Goal: Information Seeking & Learning: Learn about a topic

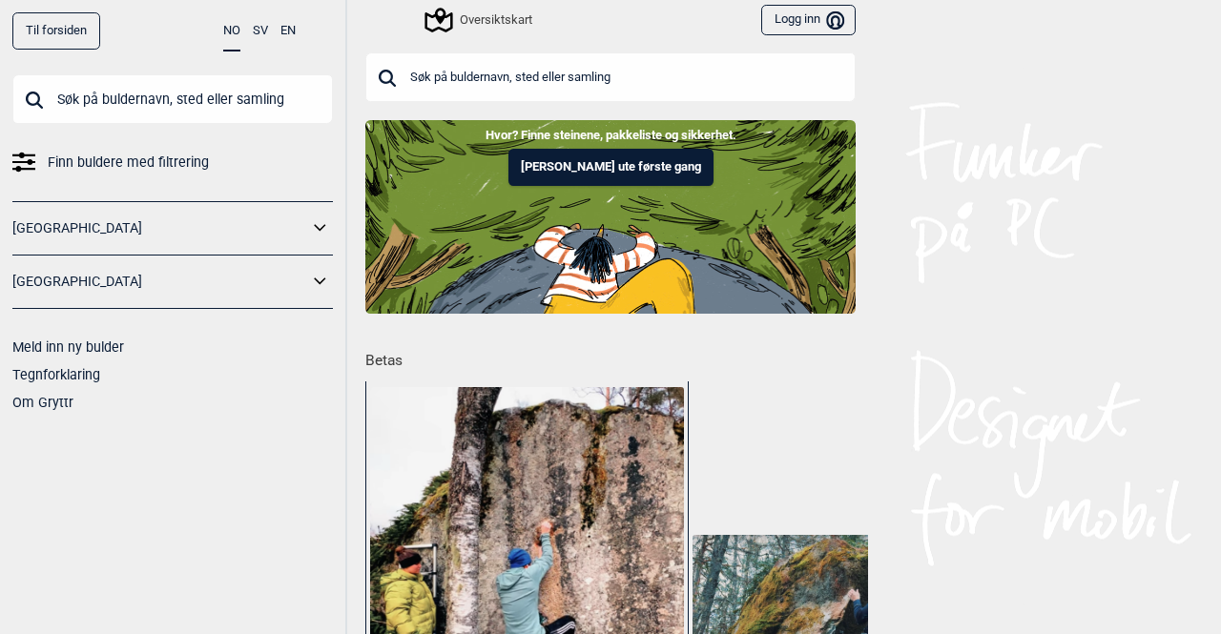
click at [488, 70] on input "text" at bounding box center [610, 77] width 490 height 50
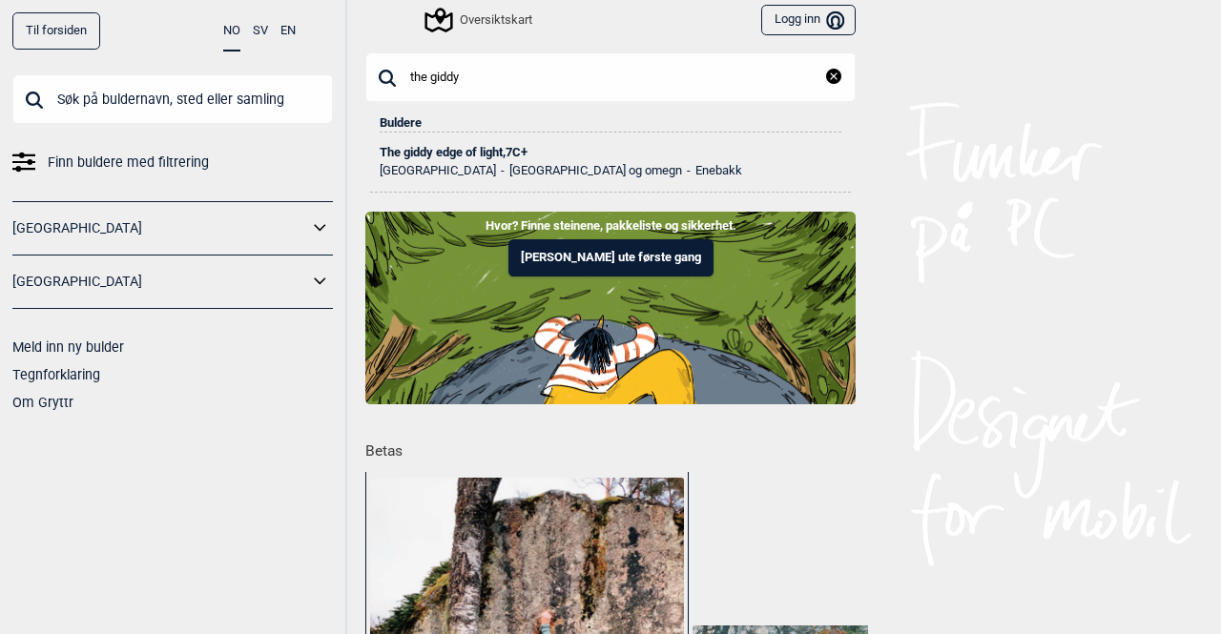
type input "the giddy"
click at [471, 146] on div "The giddy edge of light , 7C+" at bounding box center [611, 152] width 462 height 13
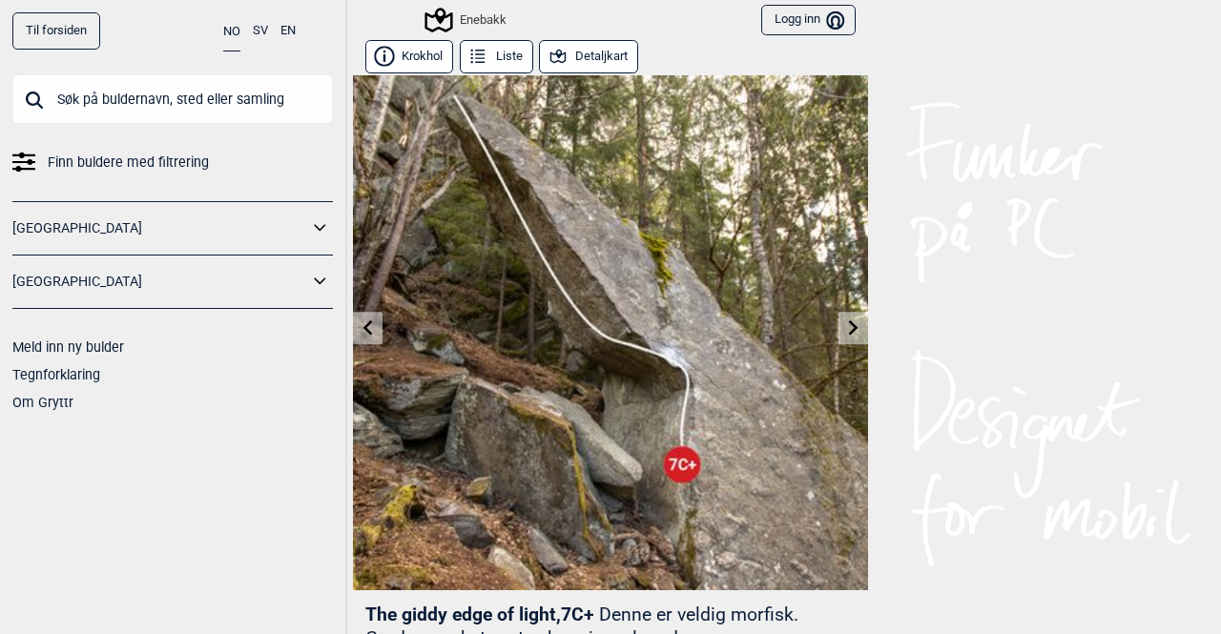
click at [849, 321] on icon at bounding box center [854, 327] width 10 height 15
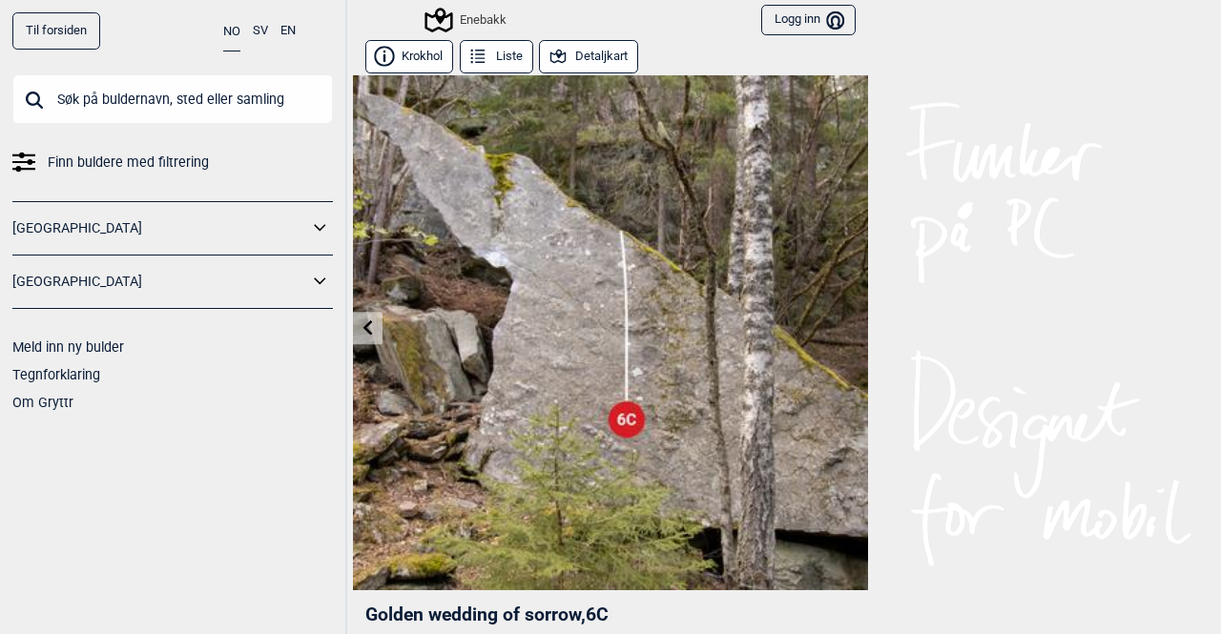
click at [363, 339] on link at bounding box center [368, 328] width 30 height 31
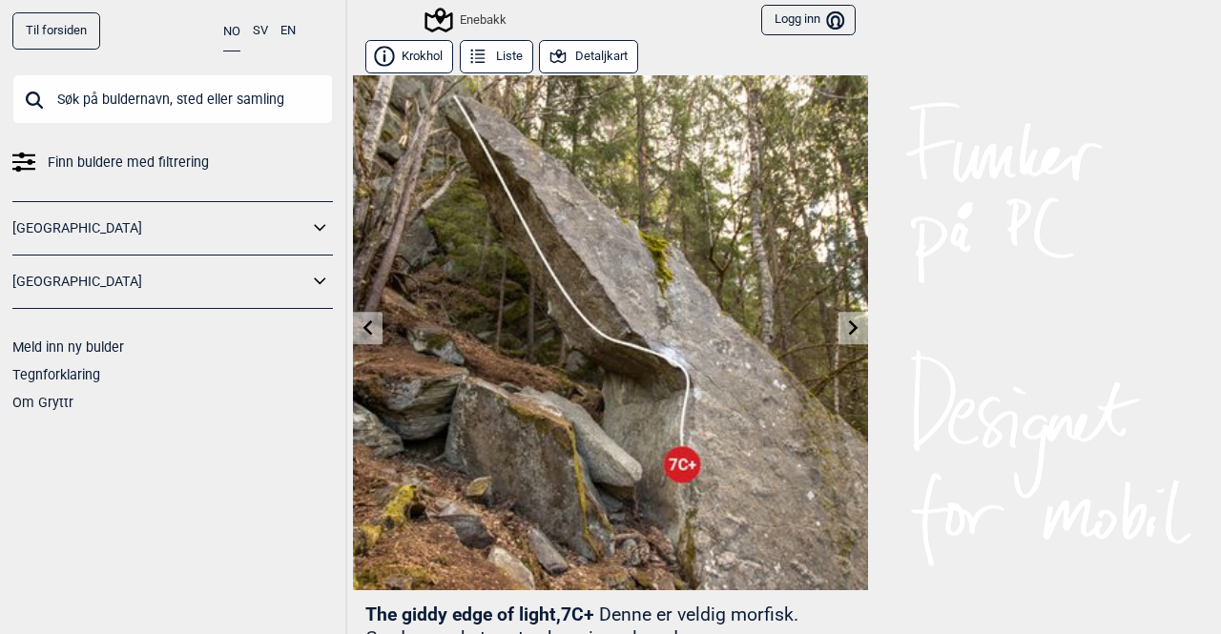
click at [363, 339] on link at bounding box center [368, 328] width 30 height 31
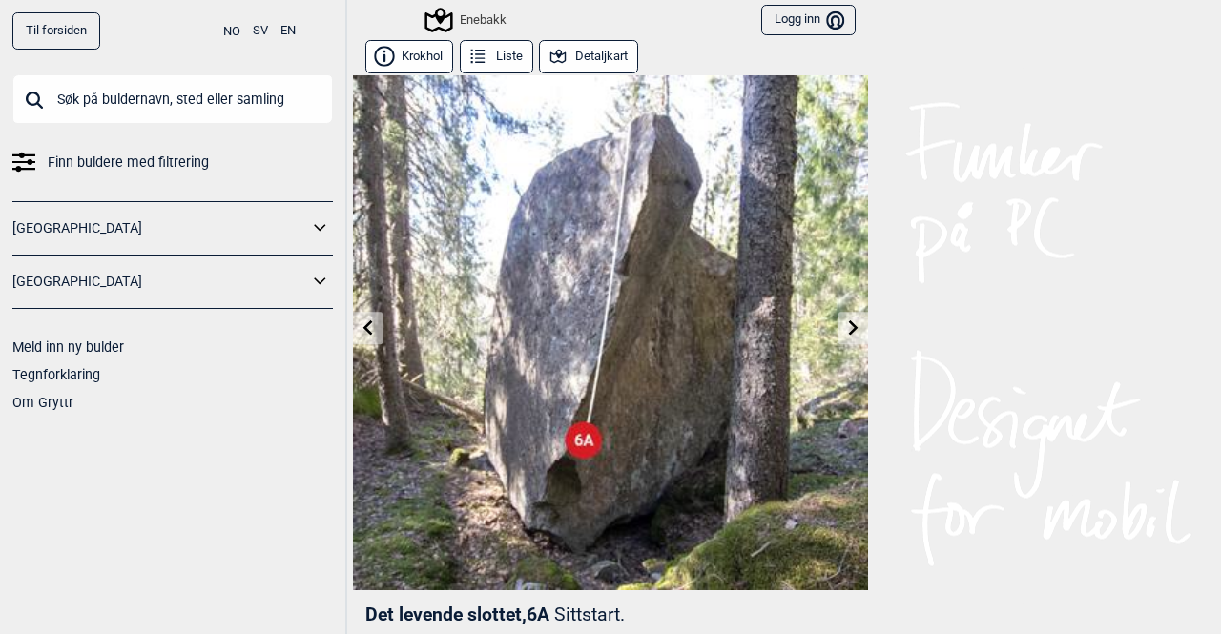
click at [850, 339] on link at bounding box center [854, 328] width 30 height 31
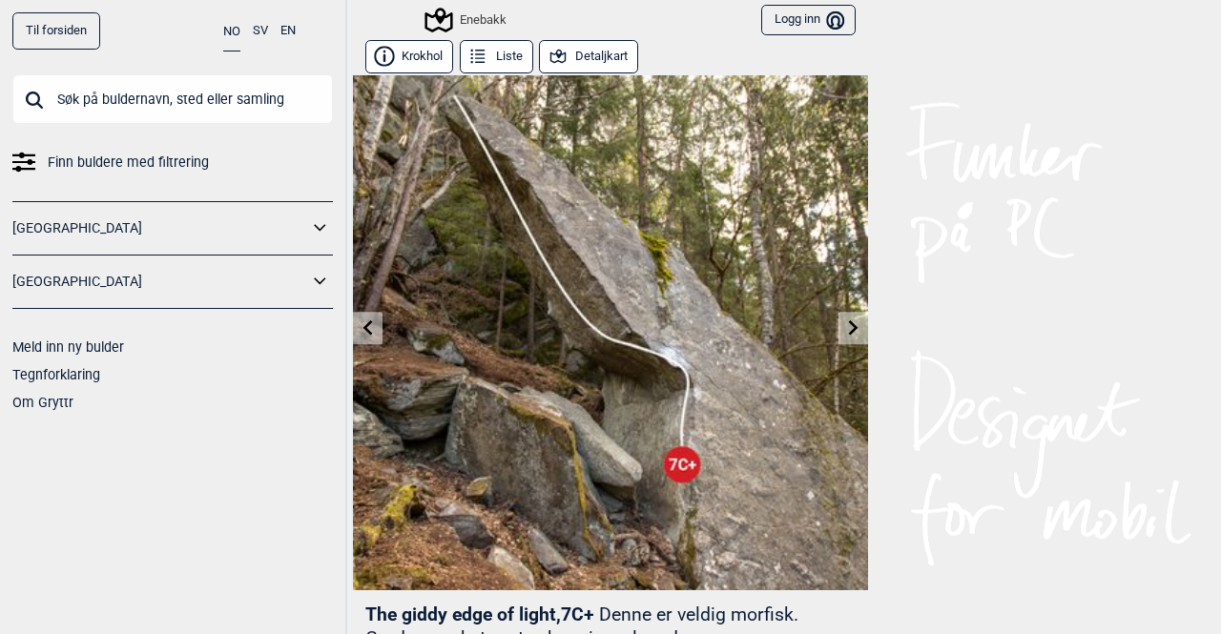
click at [607, 57] on button "Detaljkart" at bounding box center [588, 56] width 99 height 33
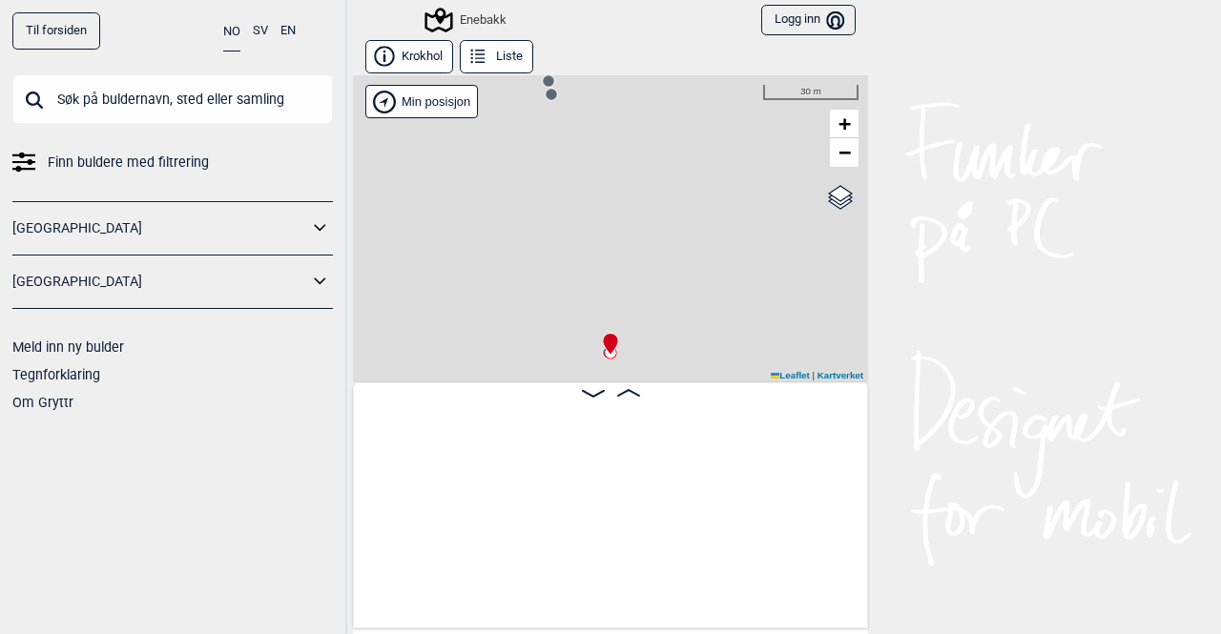
scroll to position [0, 1611]
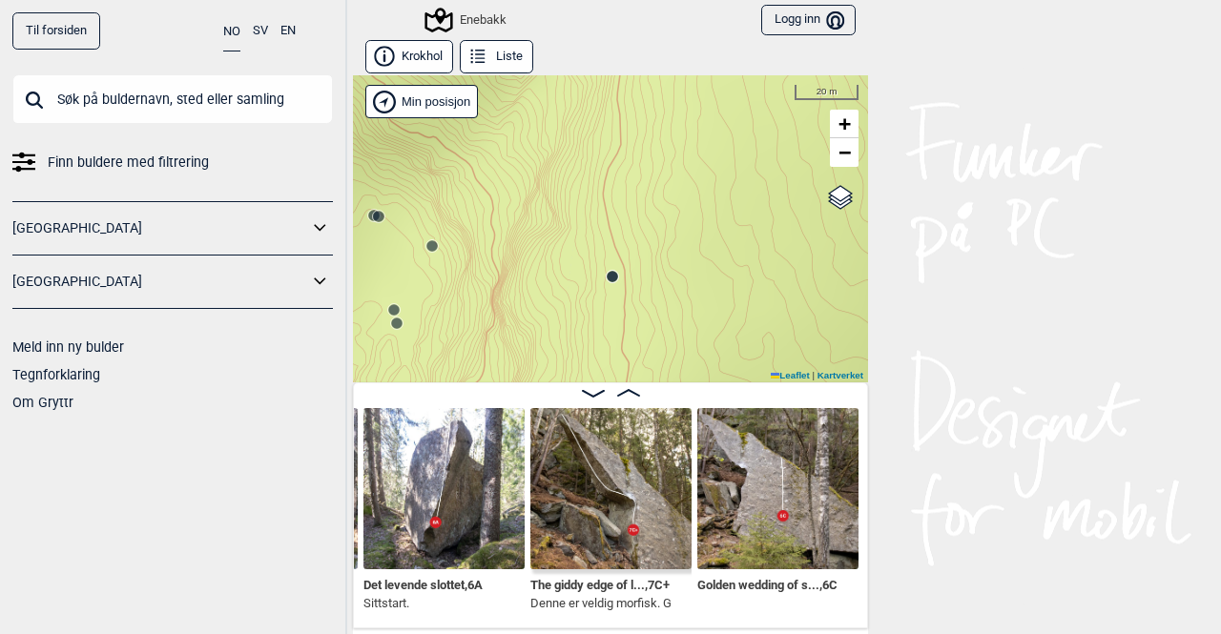
drag, startPoint x: 667, startPoint y: 270, endPoint x: 668, endPoint y: 196, distance: 74.4
click at [668, 196] on div "Enebakk Brukerens posisjon Min posisjon 20 m + − Kartverket OpenStreetMap Googl…" at bounding box center [610, 228] width 515 height 307
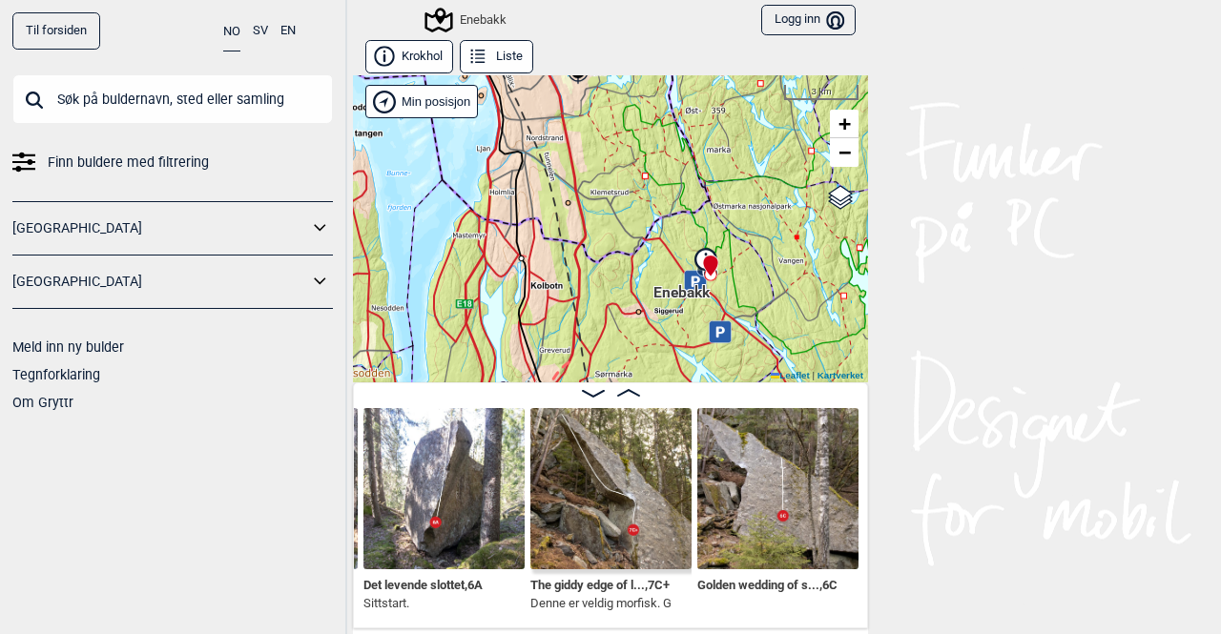
drag, startPoint x: 731, startPoint y: 342, endPoint x: 736, endPoint y: 285, distance: 57.4
click at [736, 285] on div "Enebakk Brukerens posisjon Min posisjon 3 km + − Kartverket OpenStreetMap Googl…" at bounding box center [610, 228] width 515 height 307
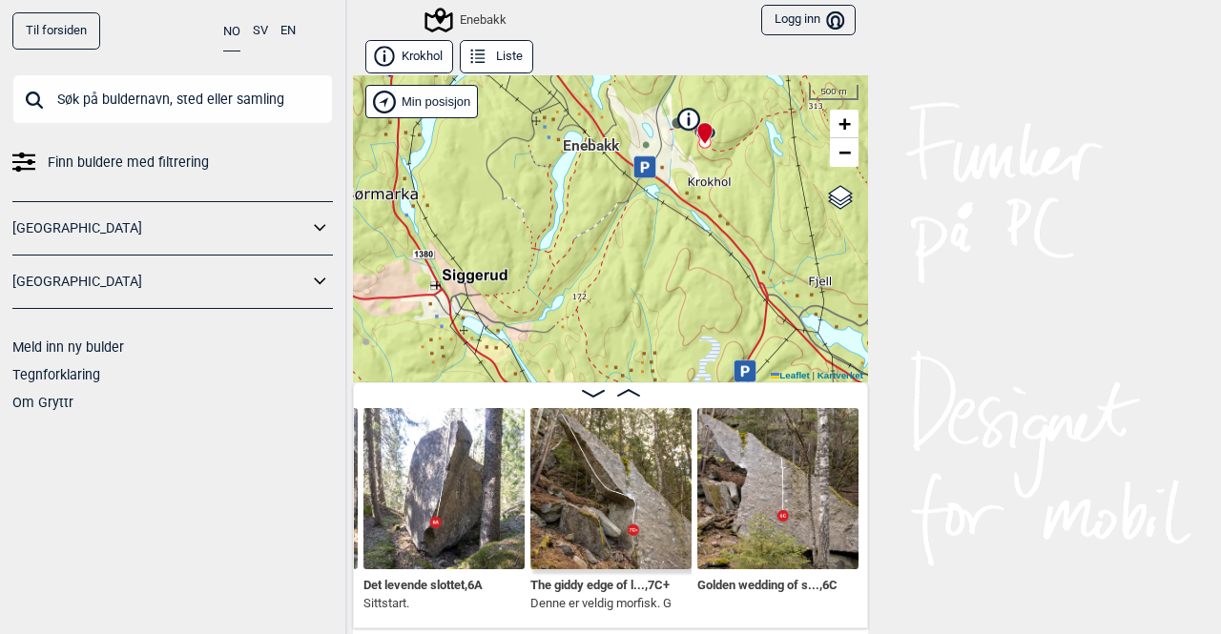
drag, startPoint x: 761, startPoint y: 150, endPoint x: 853, endPoint y: 62, distance: 126.8
click at [853, 62] on div "Krokhol Liste Enebakk Brukerens posisjon Min posisjon 500 m + − Kartverket Open…" at bounding box center [610, 334] width 515 height 589
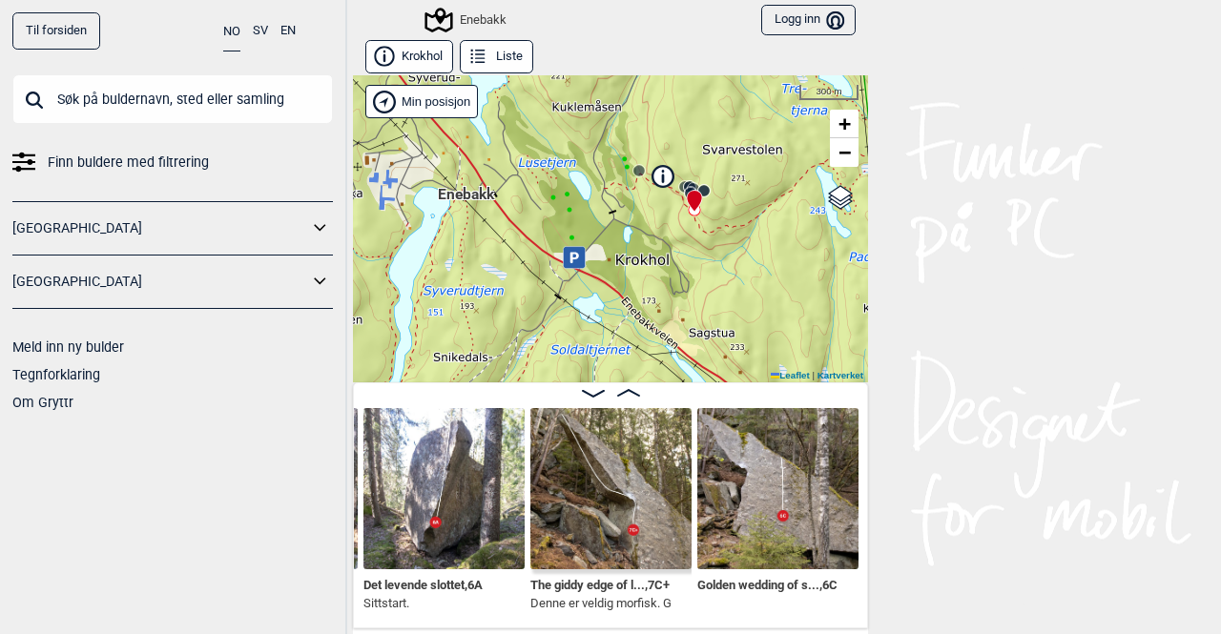
click at [720, 244] on div "Enebakk Brukerens posisjon Min posisjon 300 m + − Kartverket OpenStreetMap Goog…" at bounding box center [610, 228] width 515 height 307
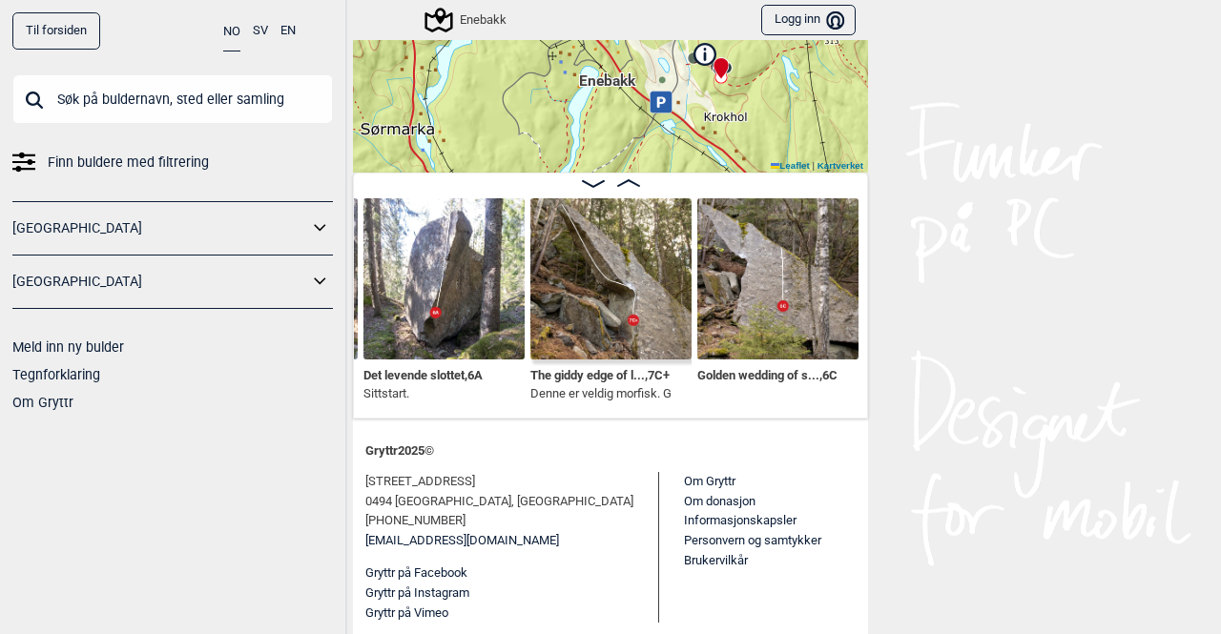
scroll to position [210, 0]
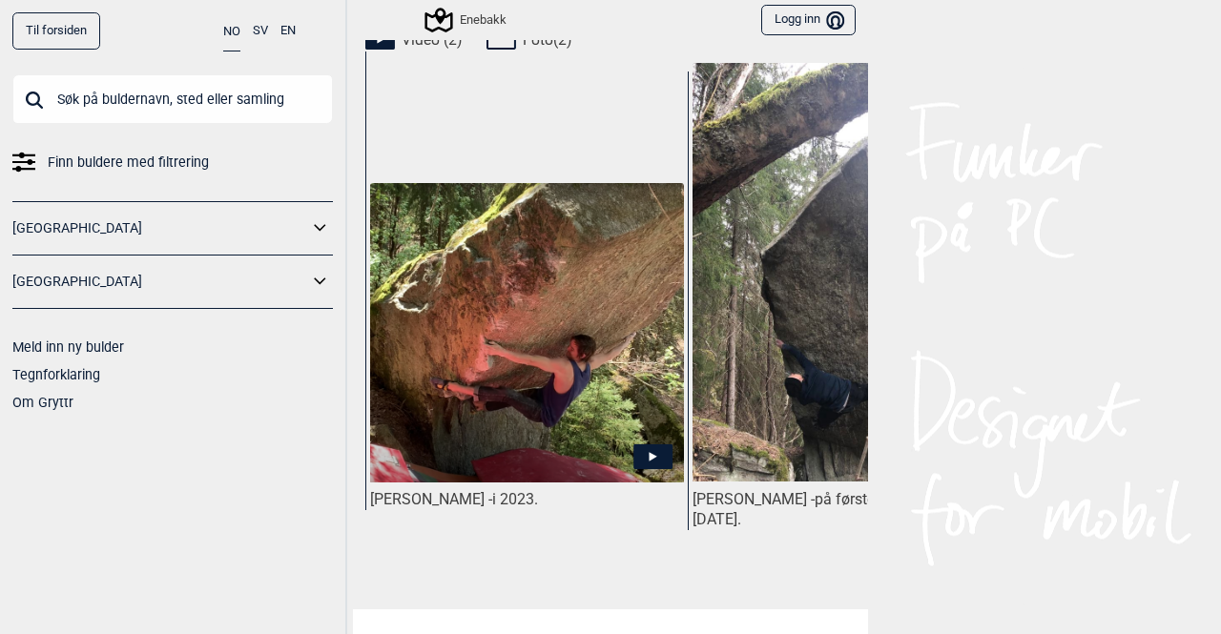
scroll to position [1055, 0]
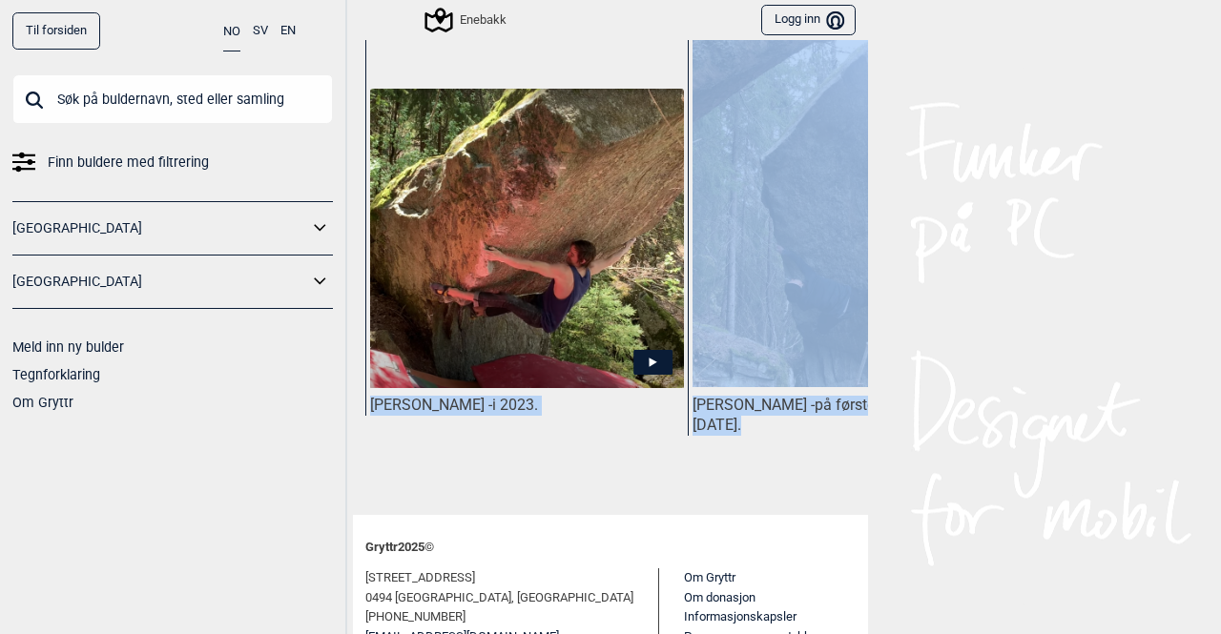
drag, startPoint x: 535, startPoint y: 488, endPoint x: 569, endPoint y: 486, distance: 33.5
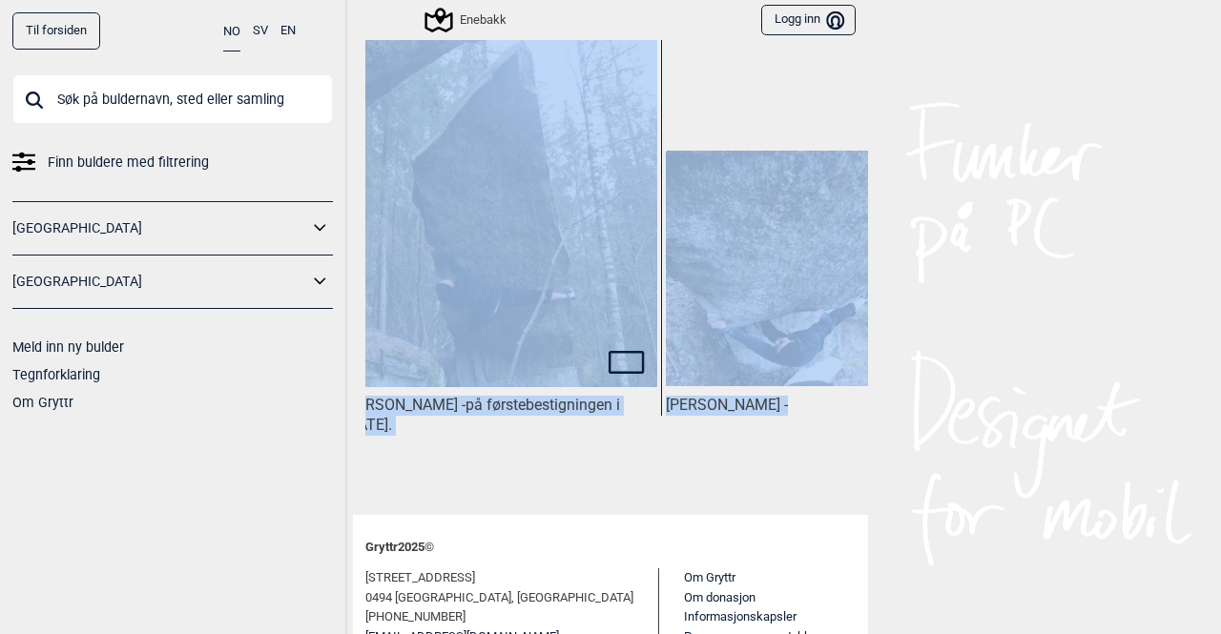
scroll to position [0, 353]
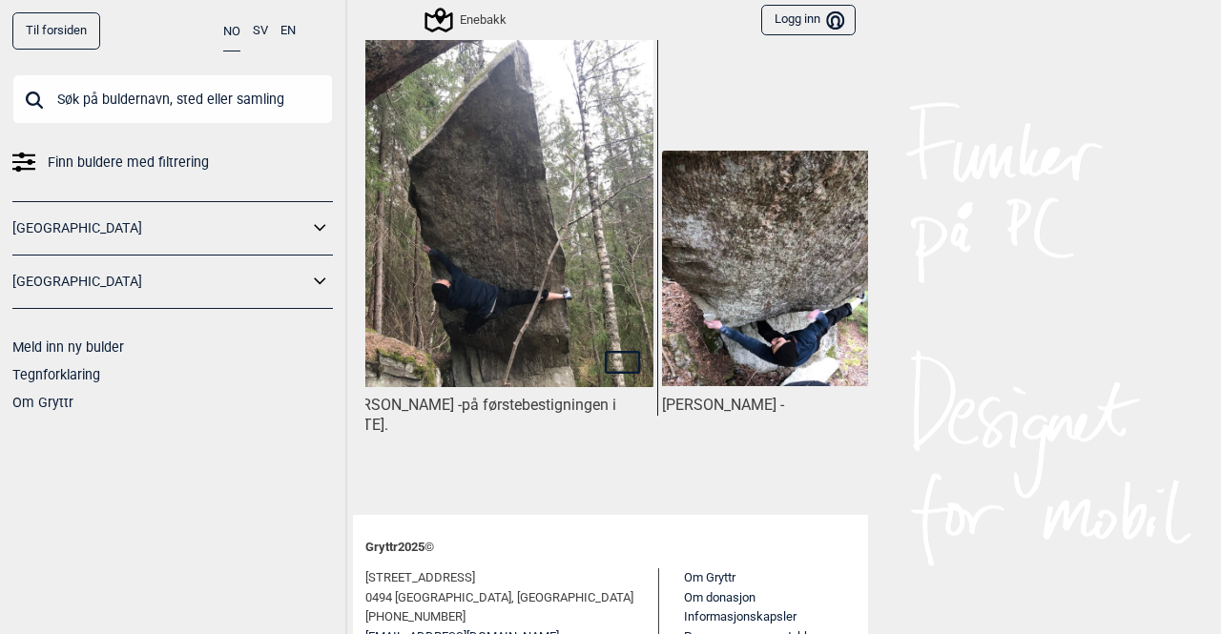
click at [1084, 388] on div "Til forsiden NO SV EN Finn buldere med filtrering [GEOGRAPHIC_DATA] [GEOGRAPHIC…" at bounding box center [610, 317] width 1221 height 634
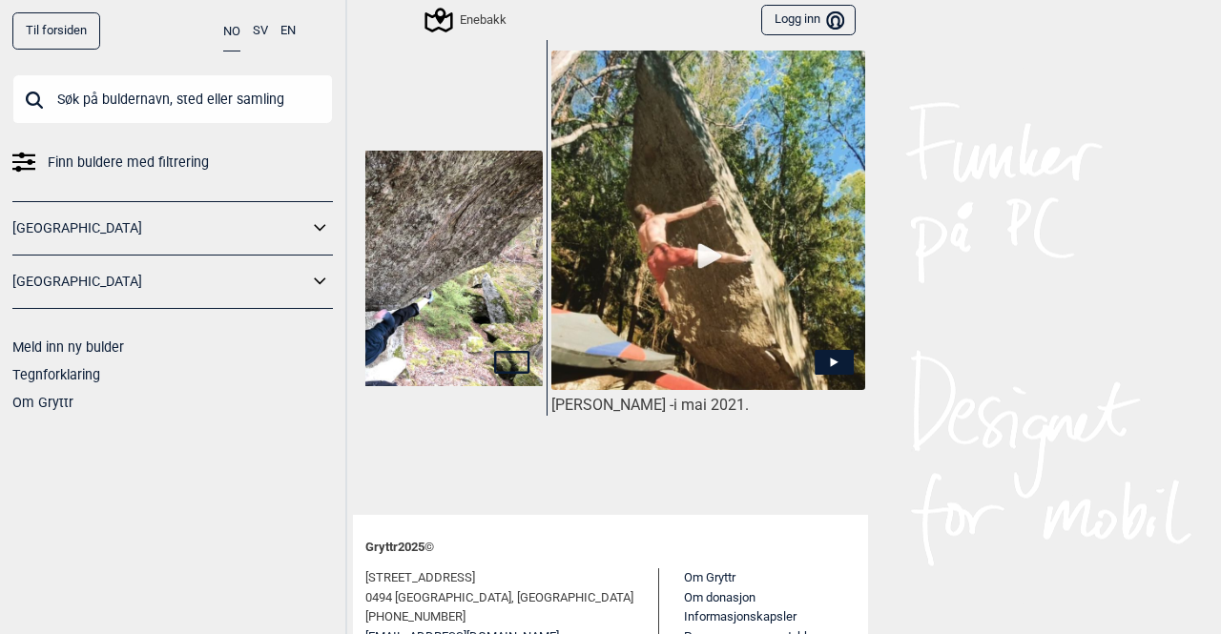
scroll to position [674, 0]
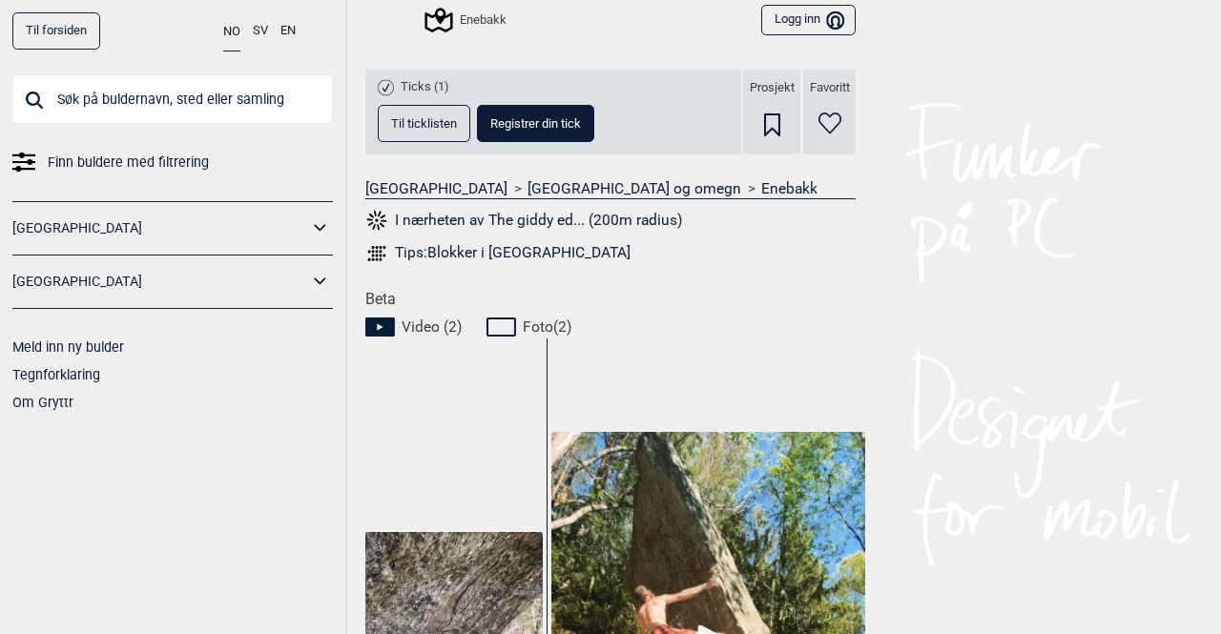
click at [202, 112] on input "text" at bounding box center [172, 99] width 321 height 50
click at [148, 92] on input "text" at bounding box center [172, 99] width 321 height 50
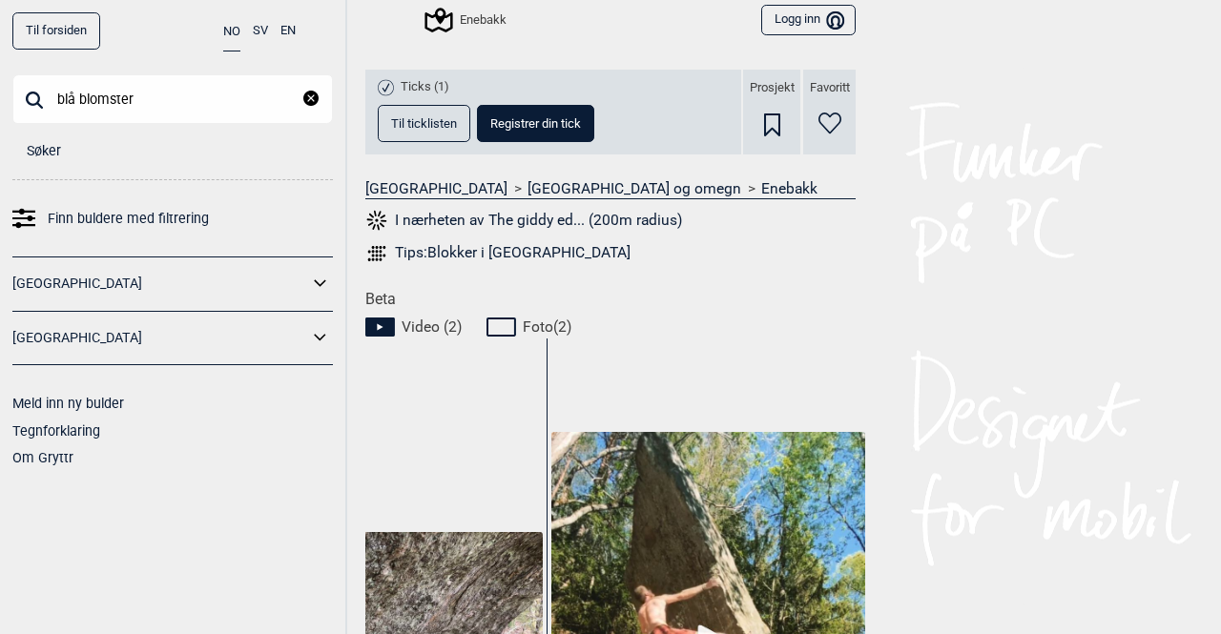
type input "blå blomster"
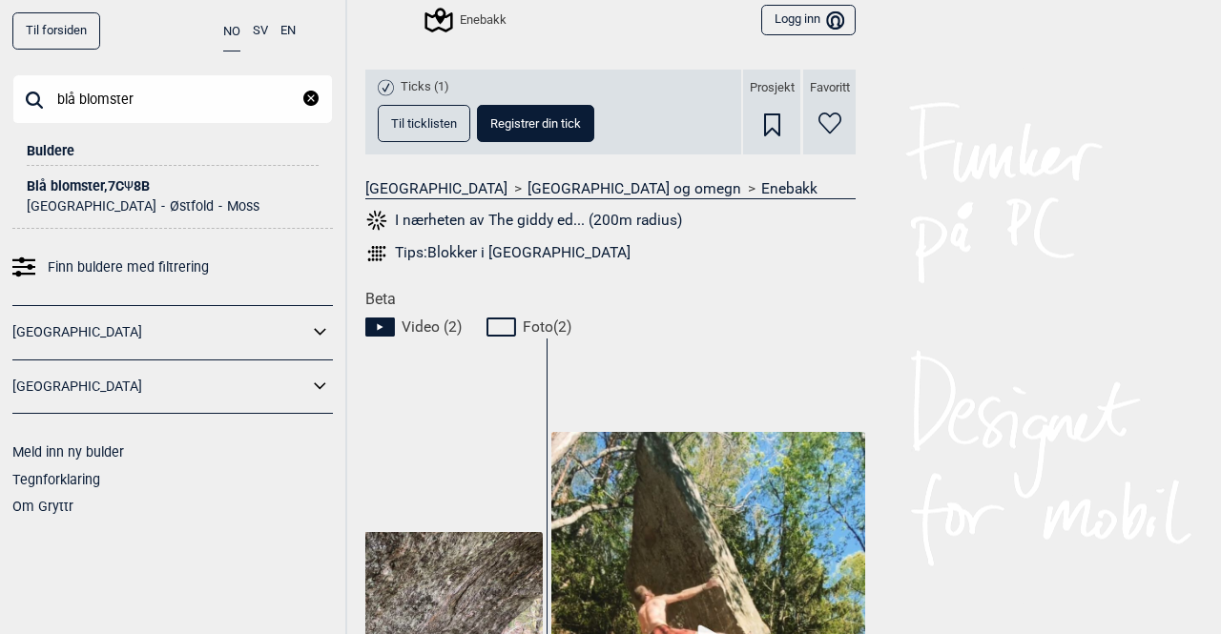
click at [78, 182] on div "[STREET_ADDRESS]" at bounding box center [173, 186] width 292 height 14
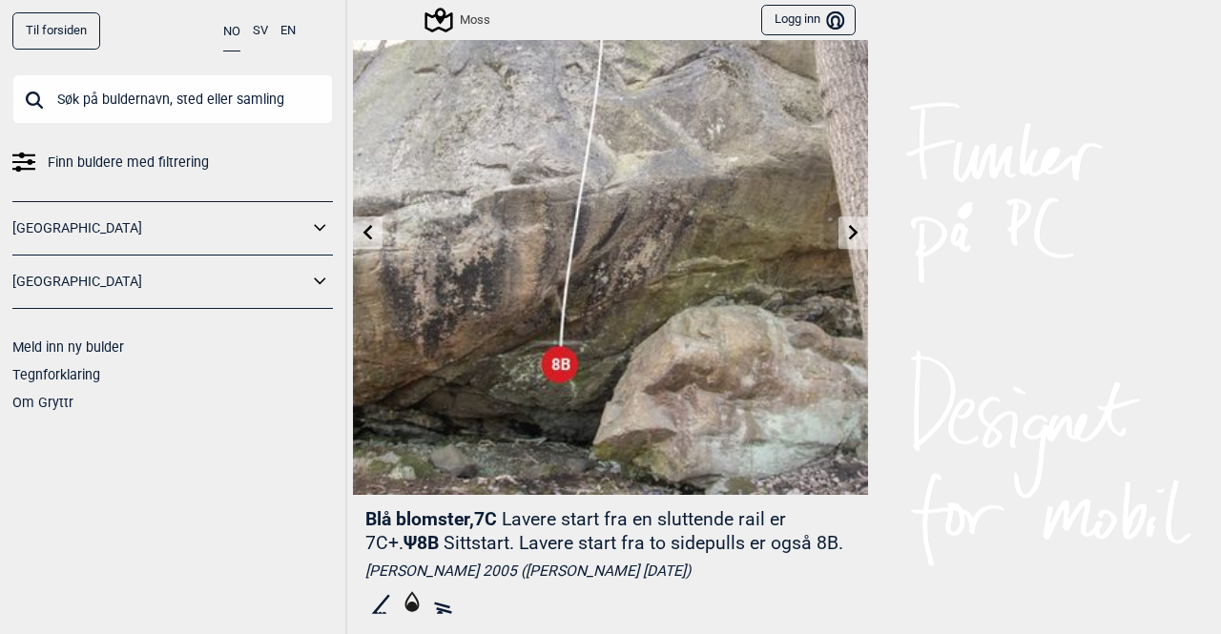
scroll to position [95, 0]
click at [851, 234] on icon at bounding box center [853, 231] width 15 height 15
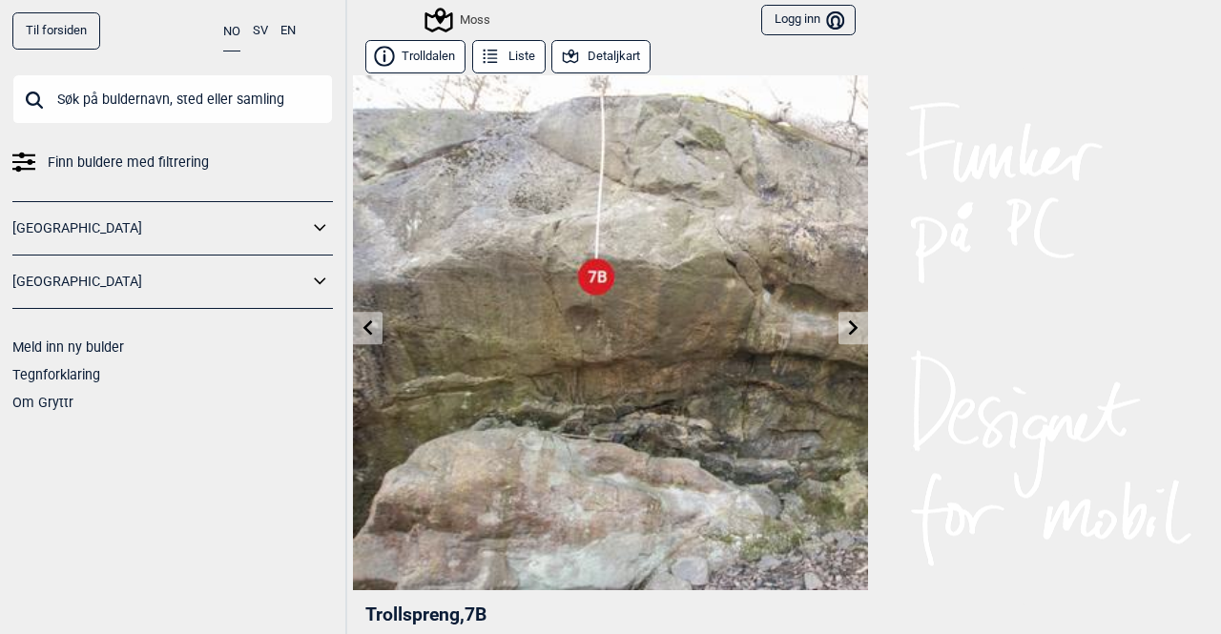
click at [839, 333] on link at bounding box center [854, 328] width 30 height 31
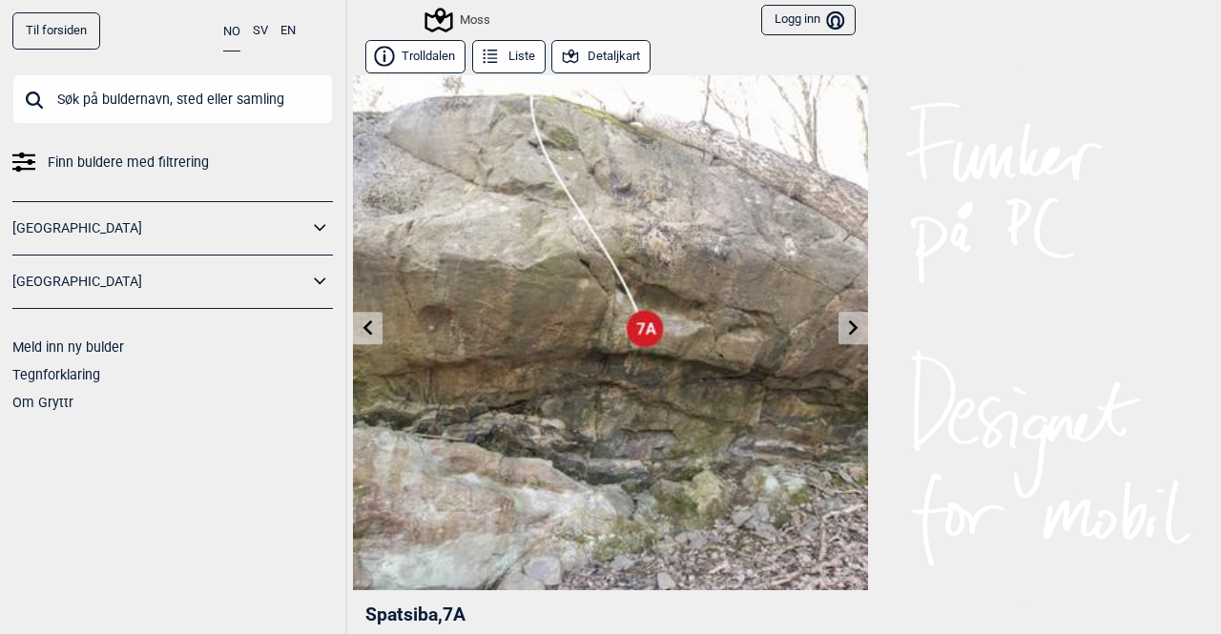
click at [364, 327] on icon at bounding box center [368, 327] width 15 height 15
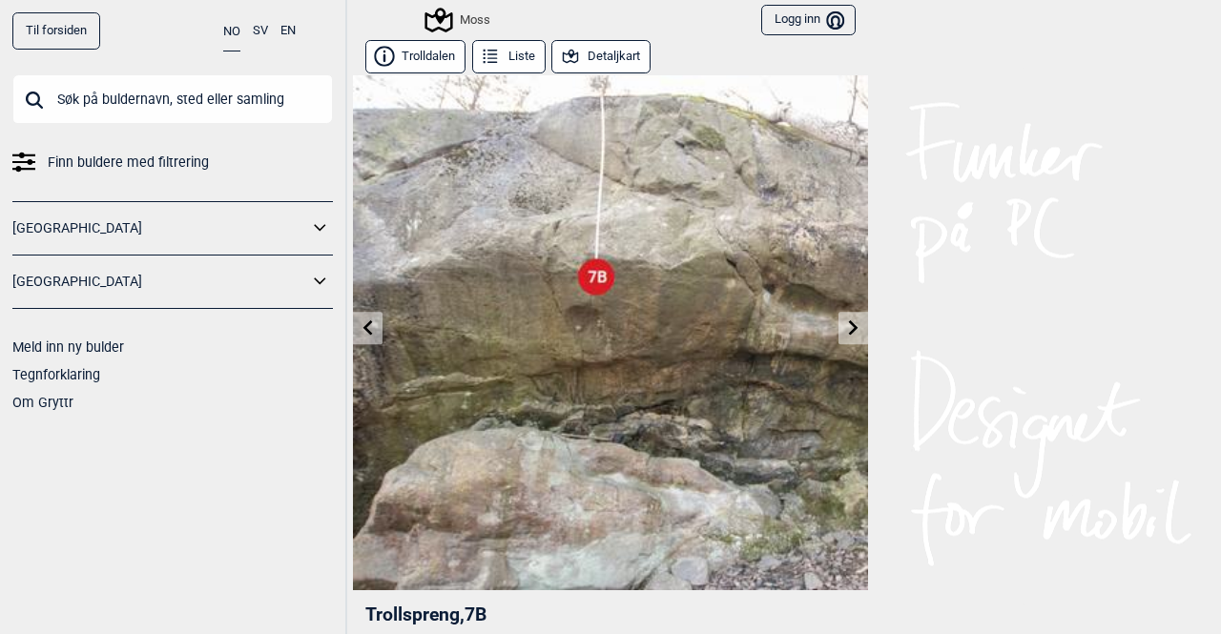
click at [364, 327] on icon at bounding box center [368, 327] width 15 height 15
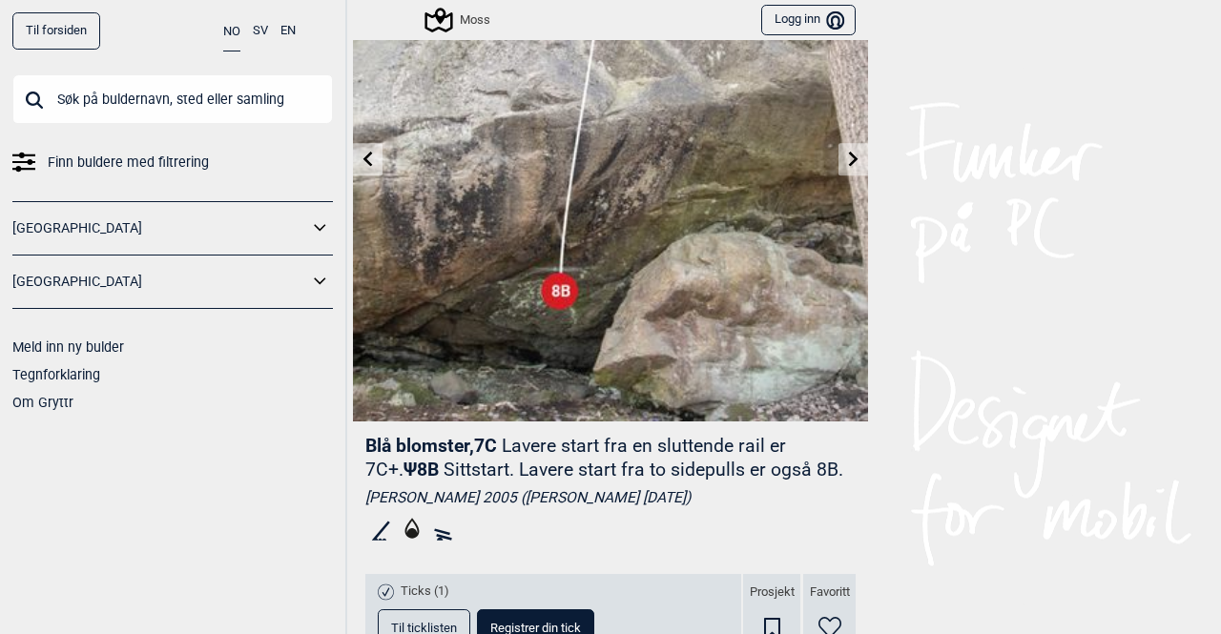
scroll to position [70, 0]
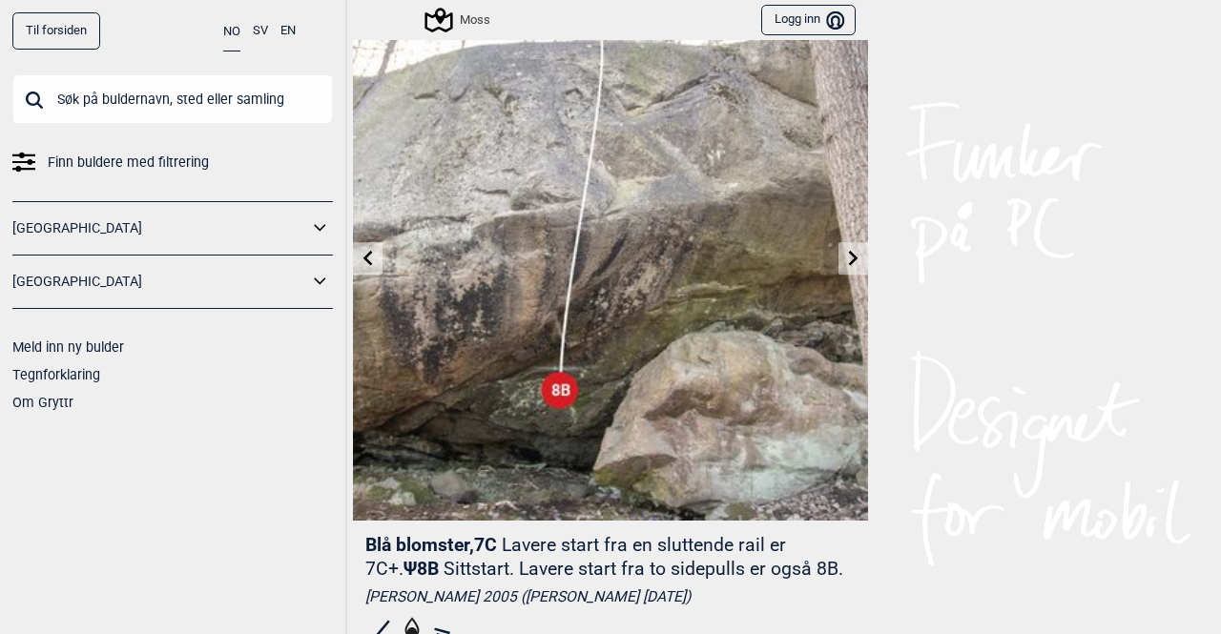
click at [170, 157] on span "Finn buldere med filtrering" at bounding box center [128, 163] width 161 height 28
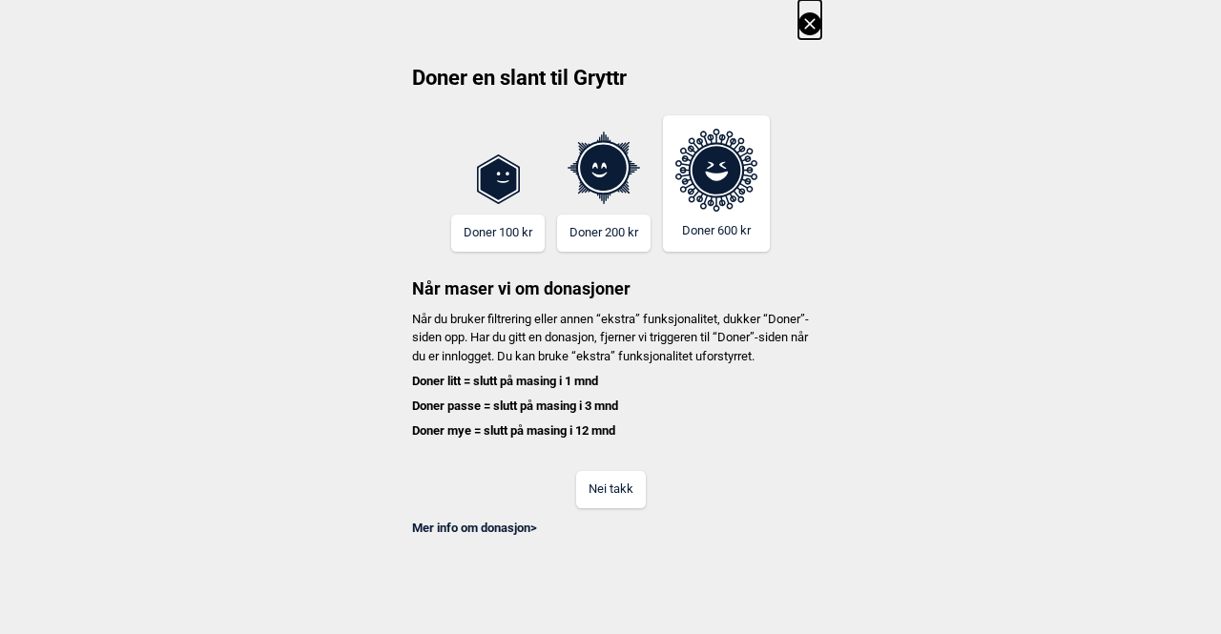
click at [617, 508] on button "Nei takk" at bounding box center [611, 489] width 70 height 37
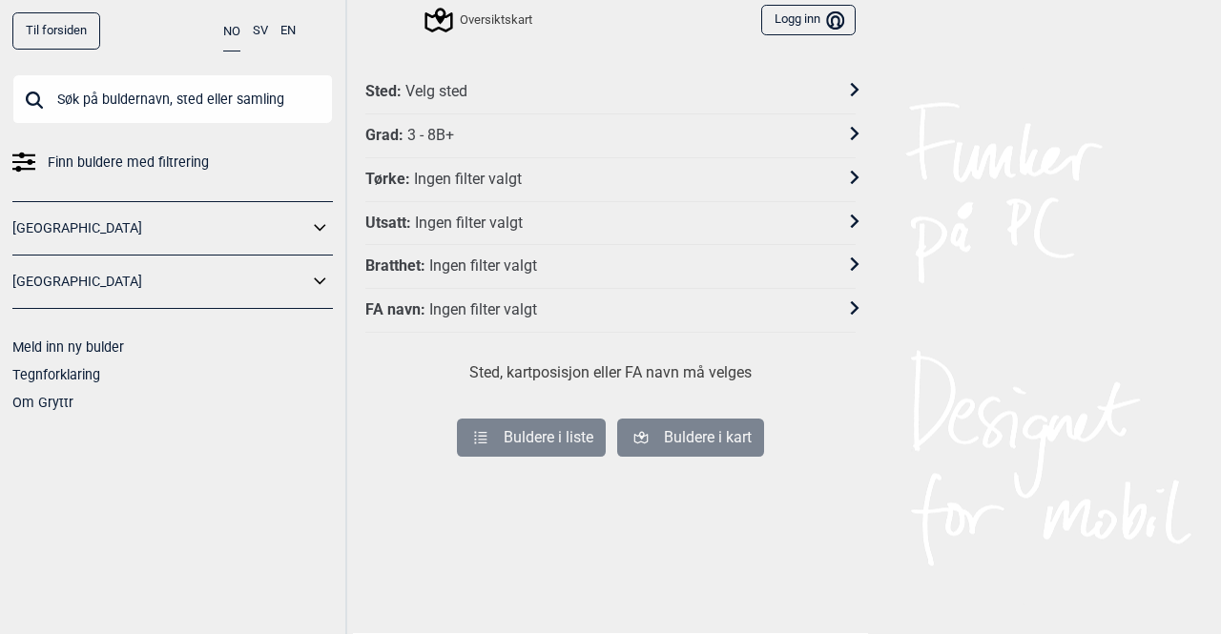
click at [16, 164] on icon at bounding box center [23, 162] width 23 height 23
click at [67, 162] on span "Finn buldere med filtrering" at bounding box center [128, 163] width 161 height 28
click at [462, 226] on div "Ingen filter valgt" at bounding box center [469, 224] width 108 height 20
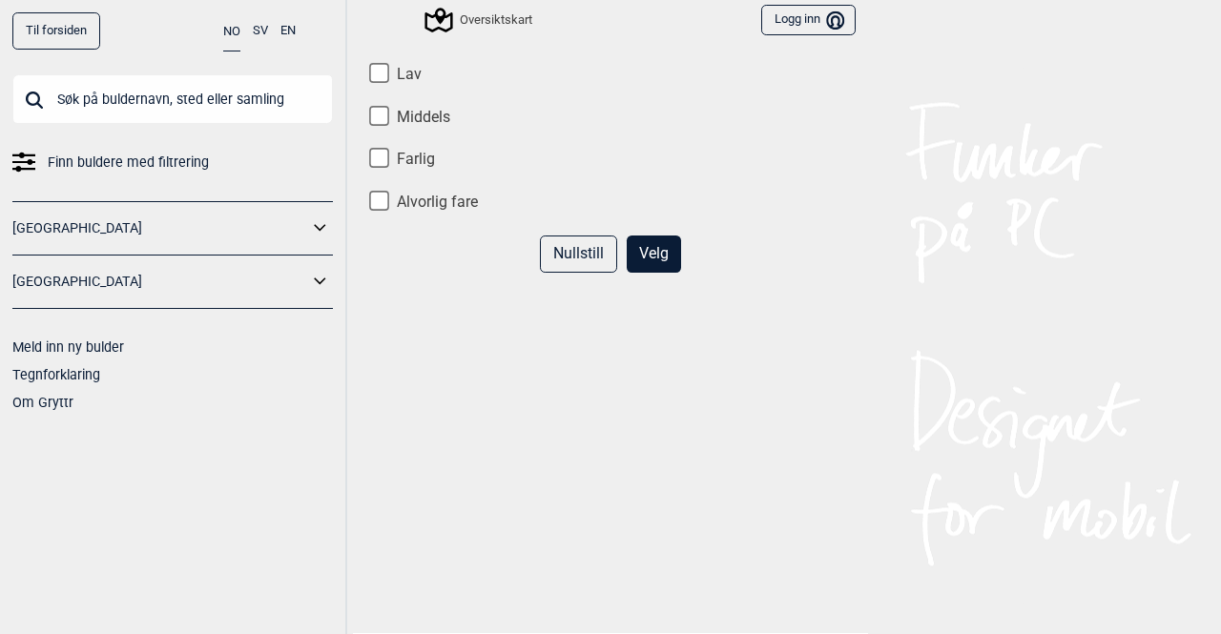
click at [378, 77] on input "Lav" at bounding box center [379, 73] width 20 height 20
checkbox input "true"
click at [375, 115] on input "Middels" at bounding box center [379, 116] width 20 height 20
checkbox input "true"
click at [658, 252] on button "Velg" at bounding box center [654, 254] width 54 height 37
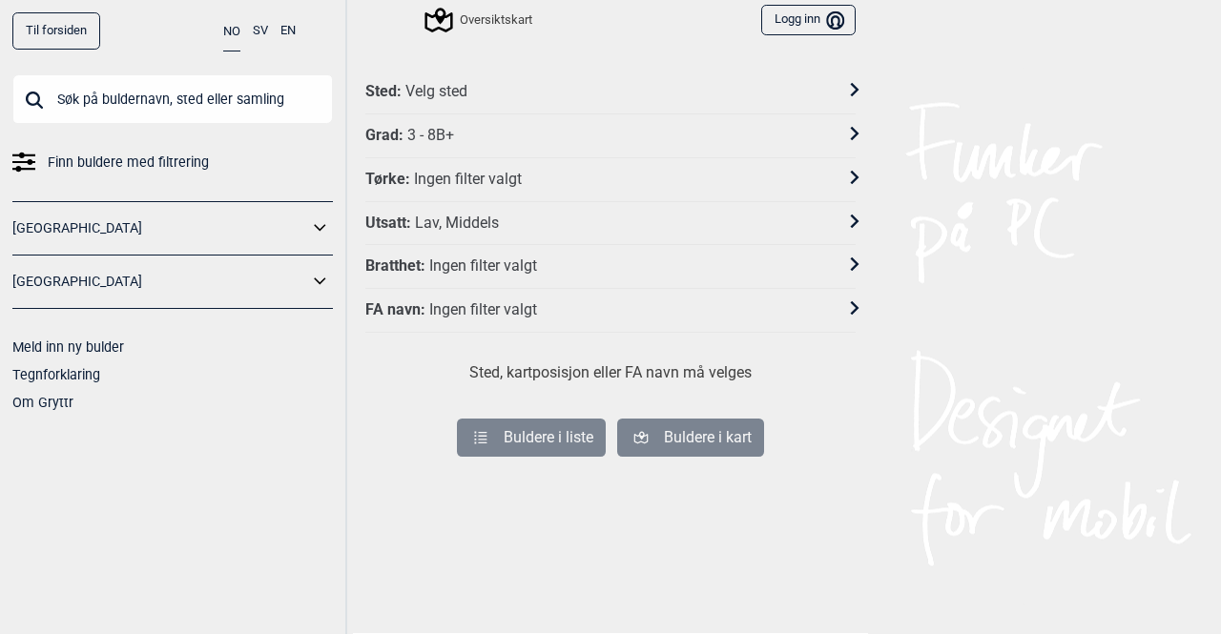
click at [482, 136] on div "Grad : 3 - 8B+" at bounding box center [598, 136] width 466 height 20
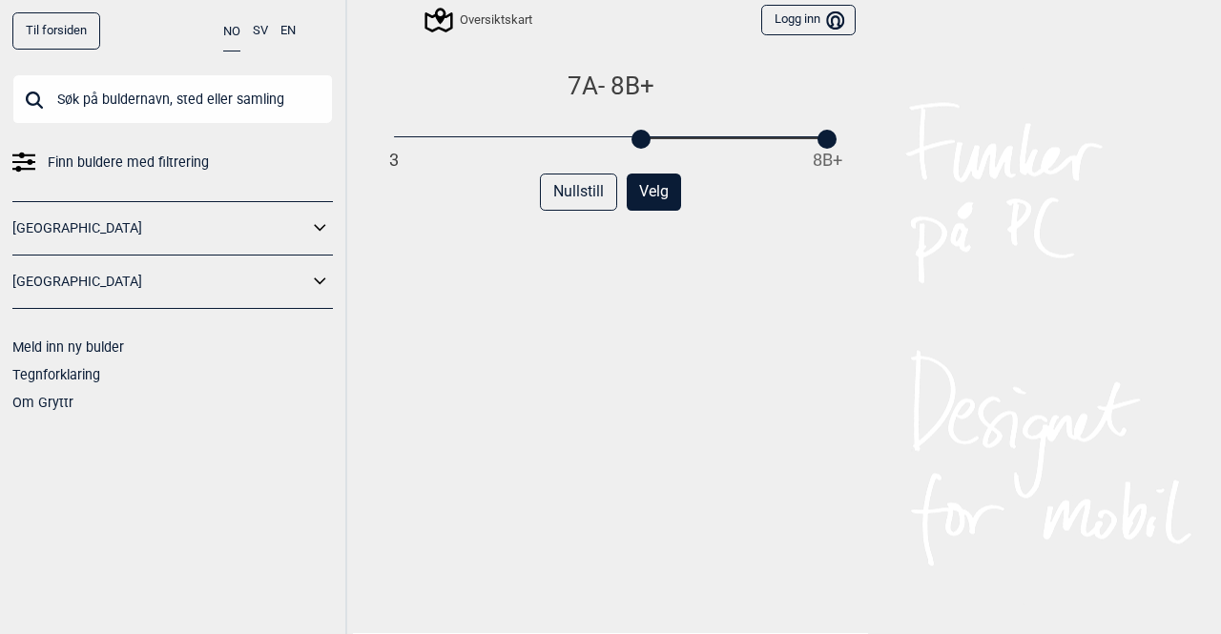
drag, startPoint x: 386, startPoint y: 139, endPoint x: 644, endPoint y: 144, distance: 257.6
click at [644, 144] on div "3 8B+" at bounding box center [610, 138] width 433 height 13
drag, startPoint x: 654, startPoint y: 194, endPoint x: 673, endPoint y: 188, distance: 19.0
click at [653, 193] on button "Velg" at bounding box center [654, 192] width 54 height 37
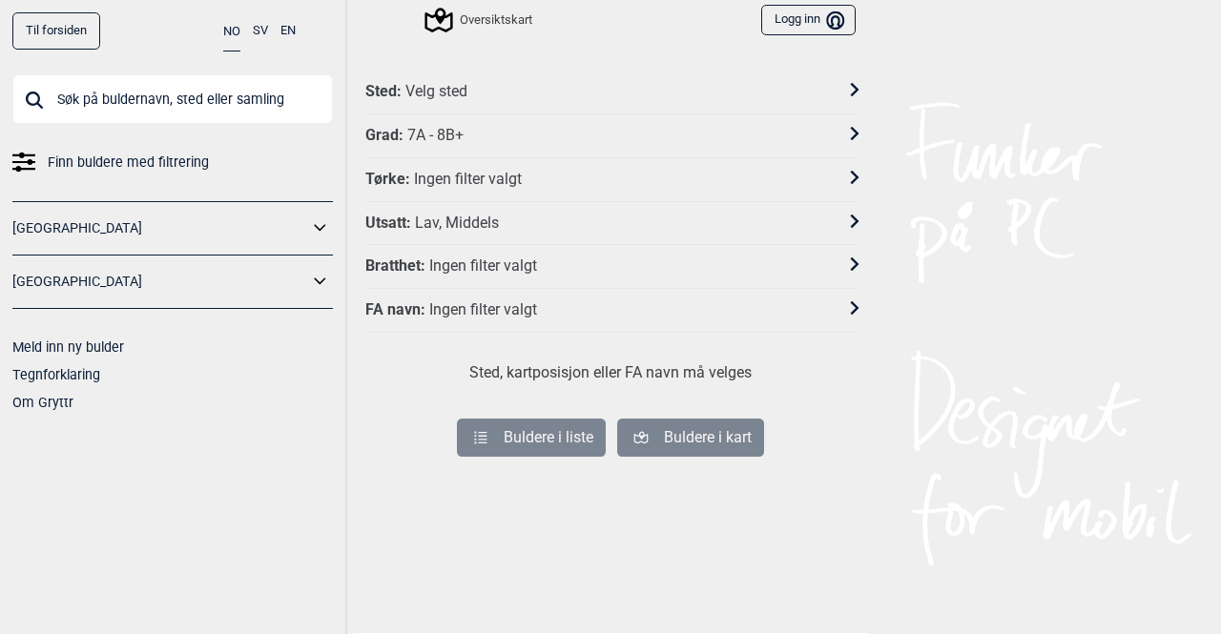
click at [482, 90] on div "Sted : Velg sted" at bounding box center [598, 92] width 466 height 20
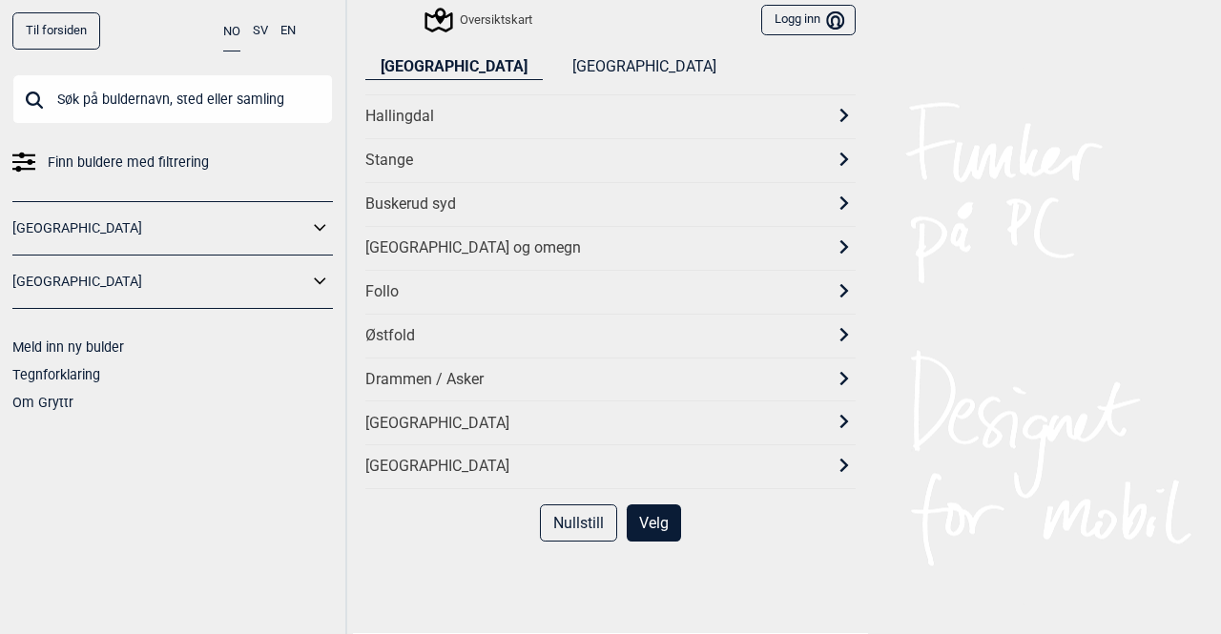
click at [406, 248] on div "[GEOGRAPHIC_DATA] og omegn" at bounding box center [593, 248] width 456 height 20
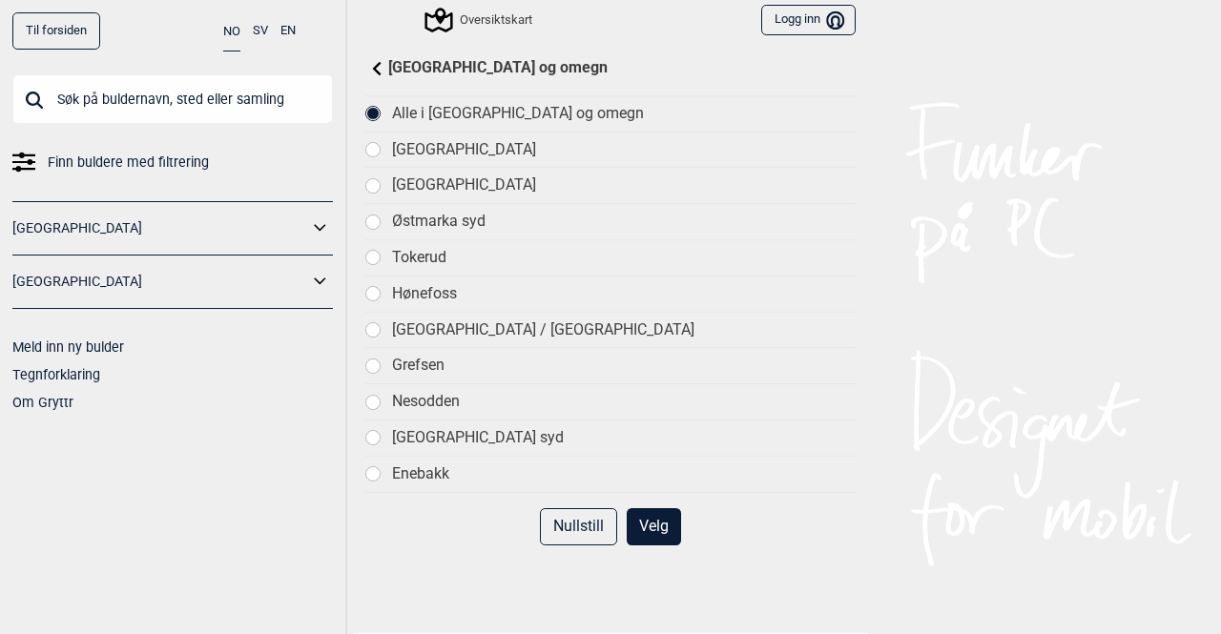
click at [653, 528] on button "Velg" at bounding box center [654, 526] width 54 height 37
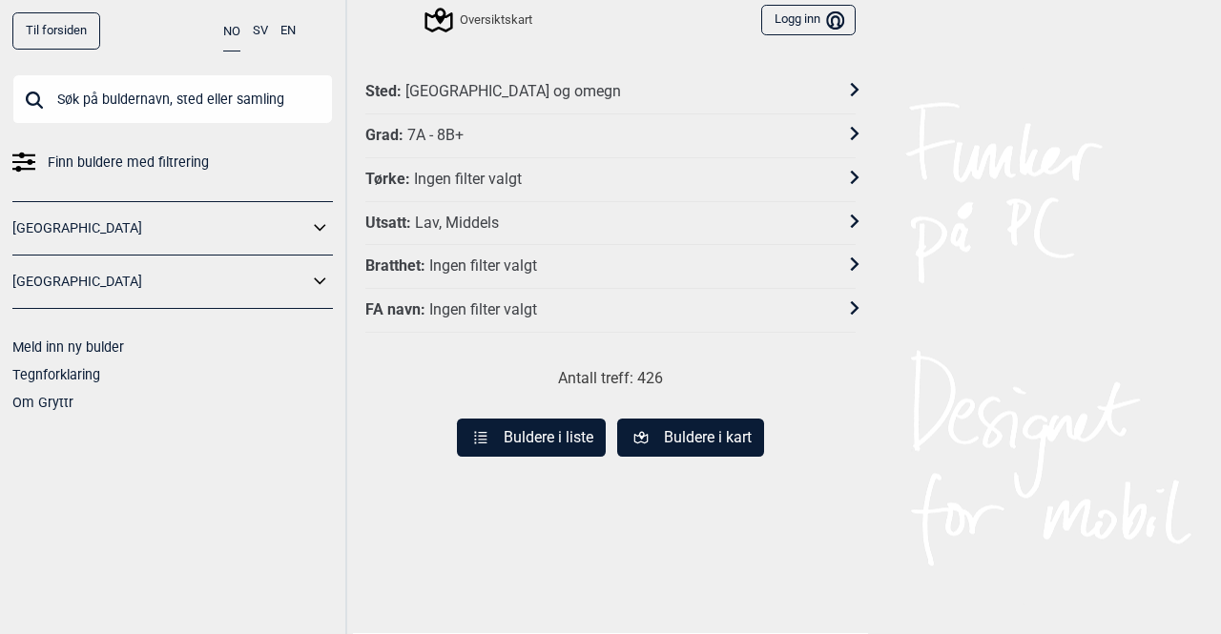
click at [496, 436] on button "Buldere i liste" at bounding box center [531, 438] width 149 height 38
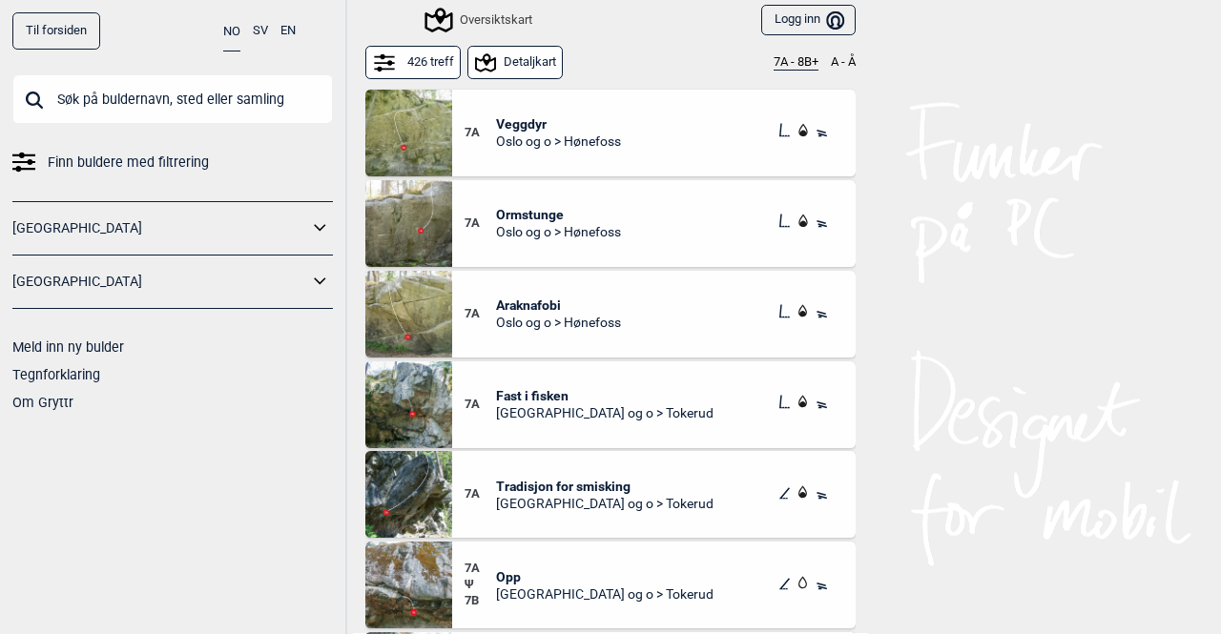
click at [399, 63] on button "426 treff" at bounding box center [412, 62] width 95 height 33
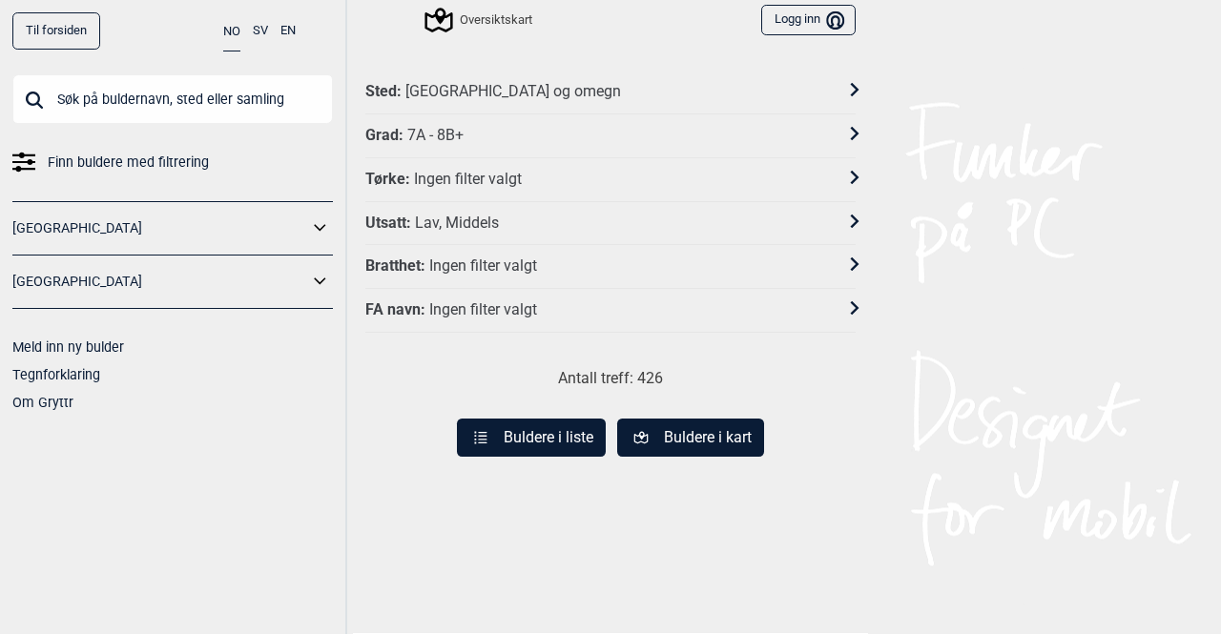
click at [395, 126] on div "Grad : 7A - 8B+" at bounding box center [598, 136] width 466 height 20
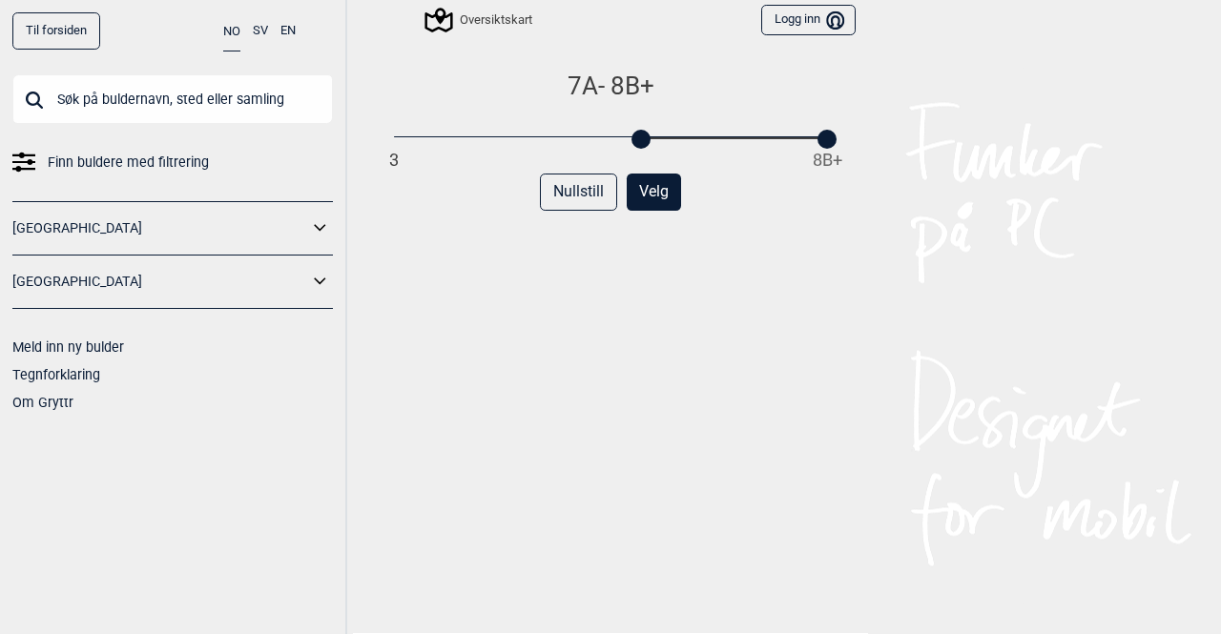
click at [637, 142] on div at bounding box center [641, 139] width 19 height 19
drag, startPoint x: 639, startPoint y: 147, endPoint x: 651, endPoint y: 146, distance: 11.5
click at [651, 146] on div "7A - 8B+ 3 8B+ Nullstill Velg" at bounding box center [610, 366] width 490 height 591
drag, startPoint x: 637, startPoint y: 140, endPoint x: 715, endPoint y: 141, distance: 78.2
click at [715, 141] on div at bounding box center [724, 139] width 19 height 19
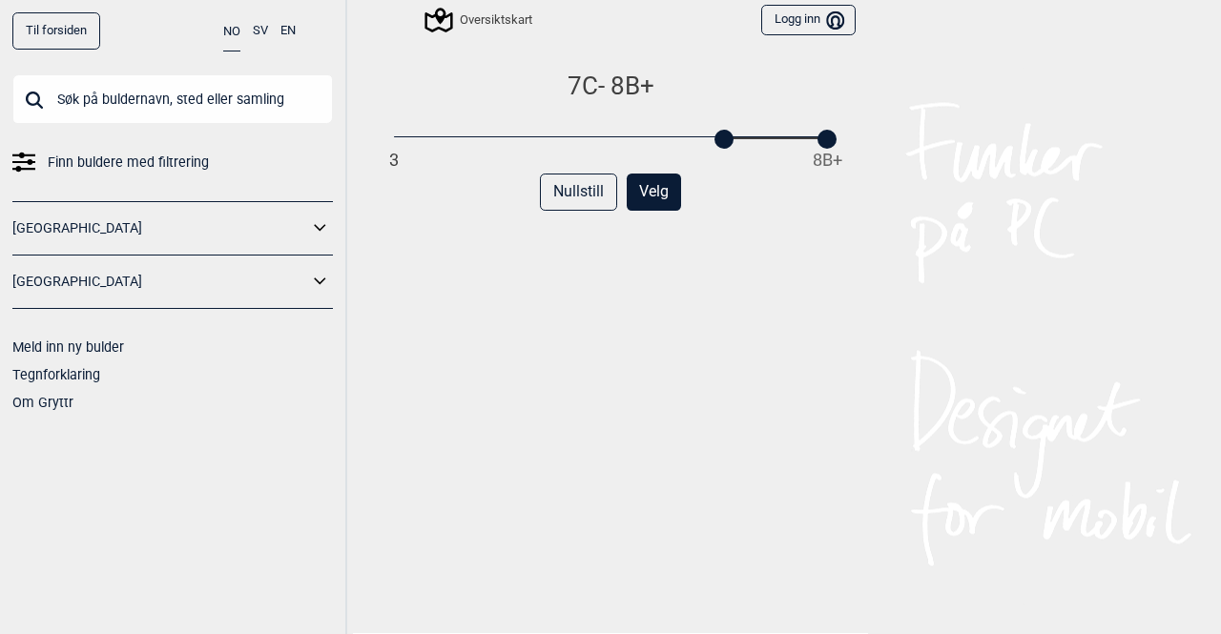
click at [645, 188] on button "Velg" at bounding box center [654, 192] width 54 height 37
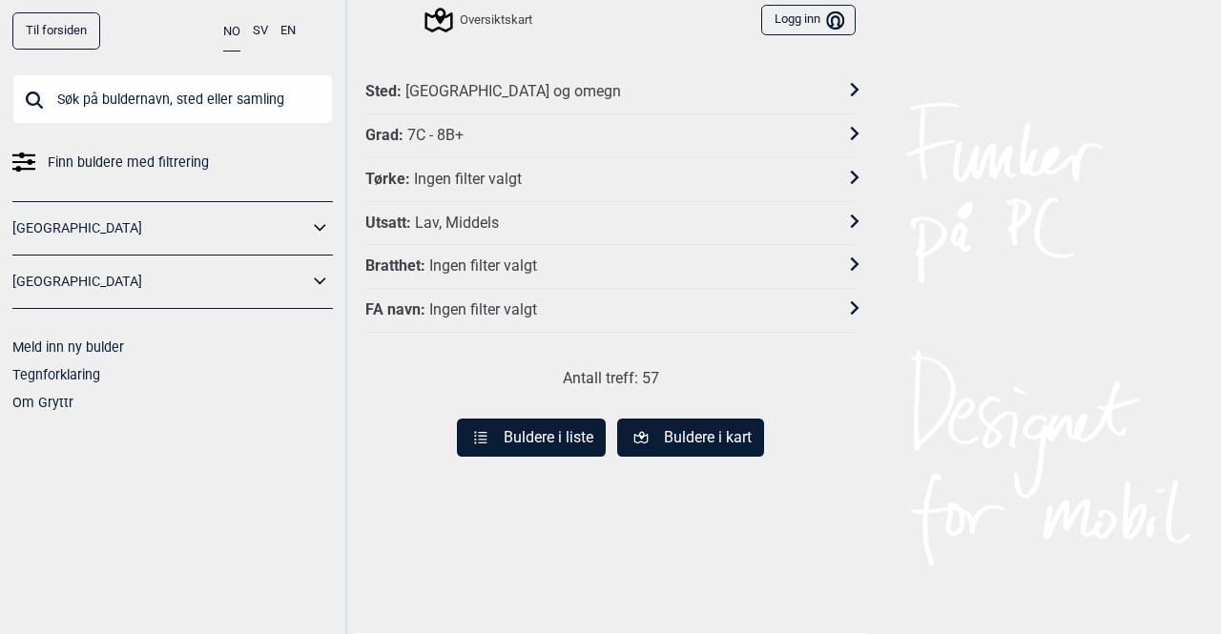
click at [479, 436] on icon at bounding box center [480, 438] width 18 height 18
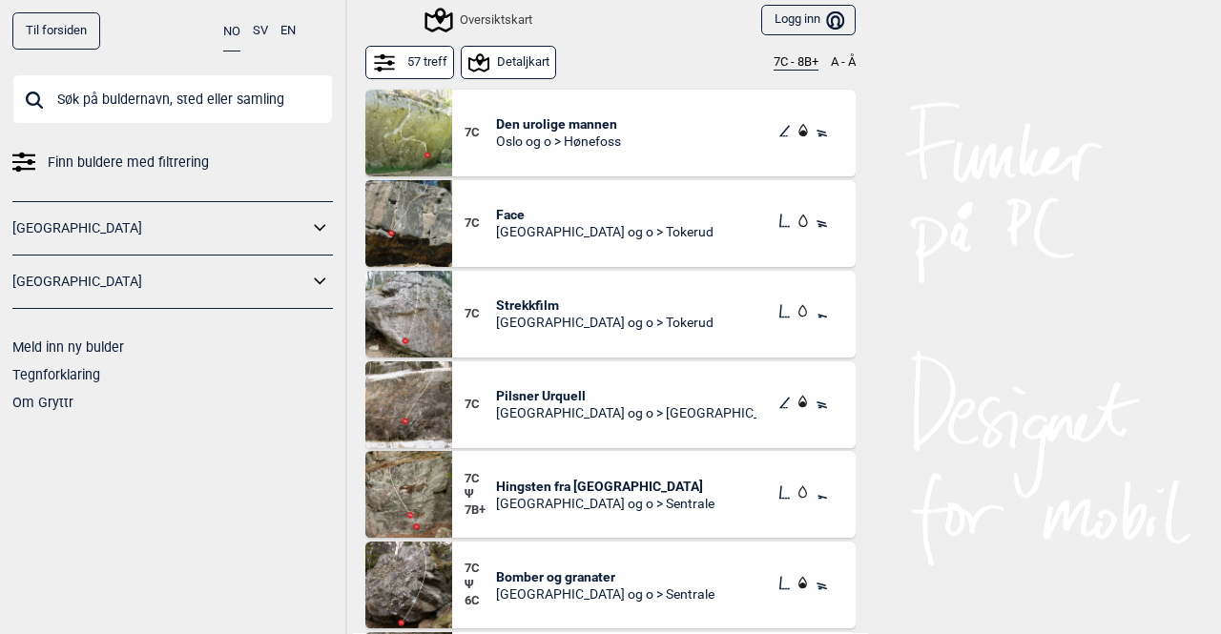
click at [533, 392] on span "Pilsner Urquell" at bounding box center [626, 395] width 261 height 17
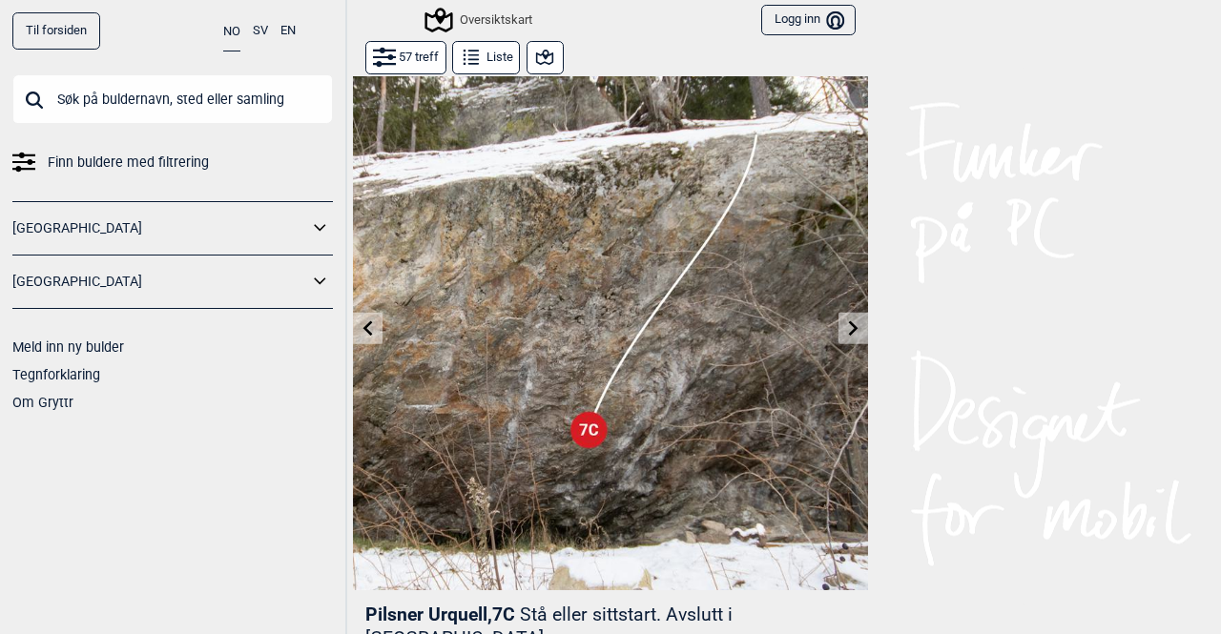
click at [851, 331] on icon at bounding box center [853, 328] width 15 height 15
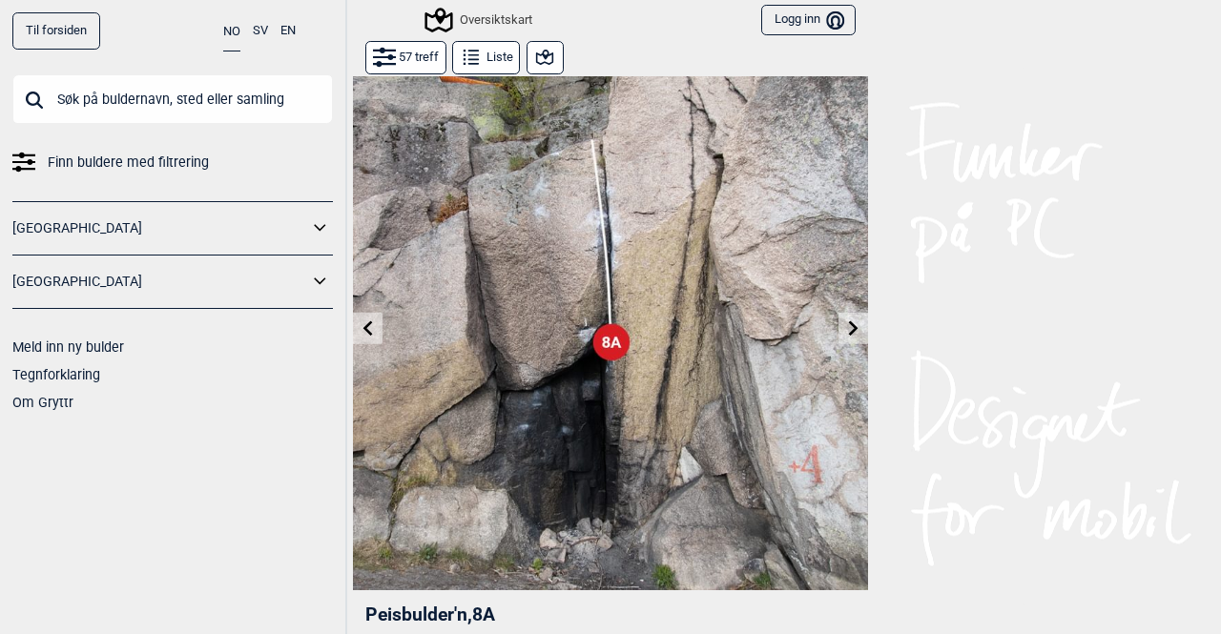
click at [364, 334] on icon at bounding box center [368, 328] width 15 height 15
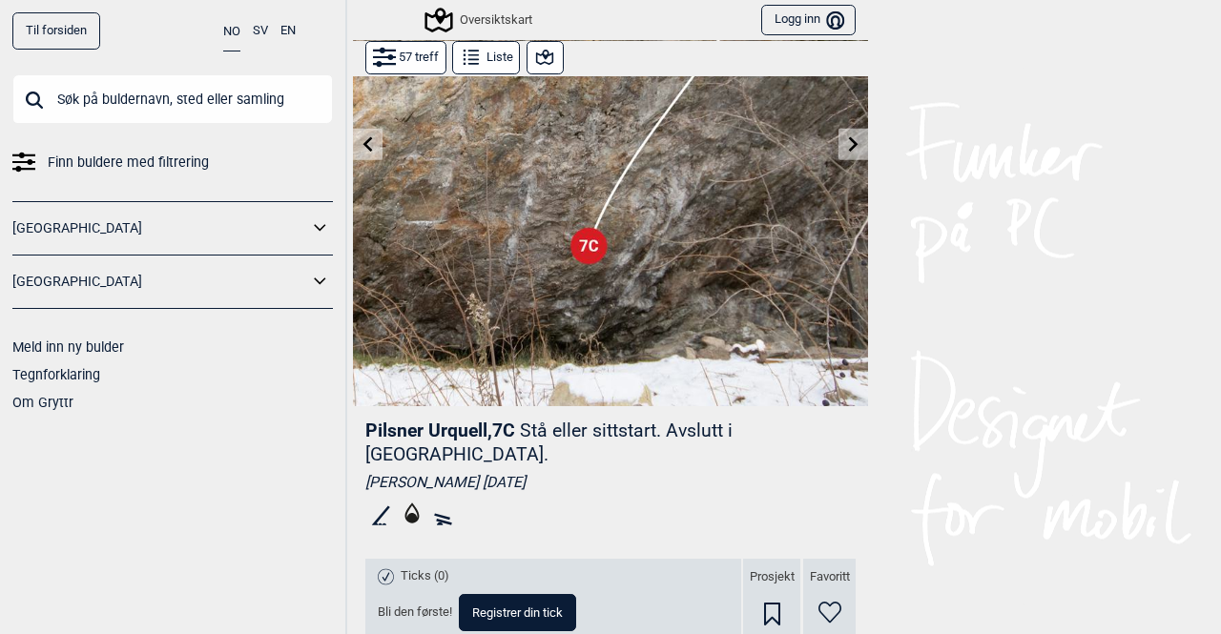
scroll to position [286, 0]
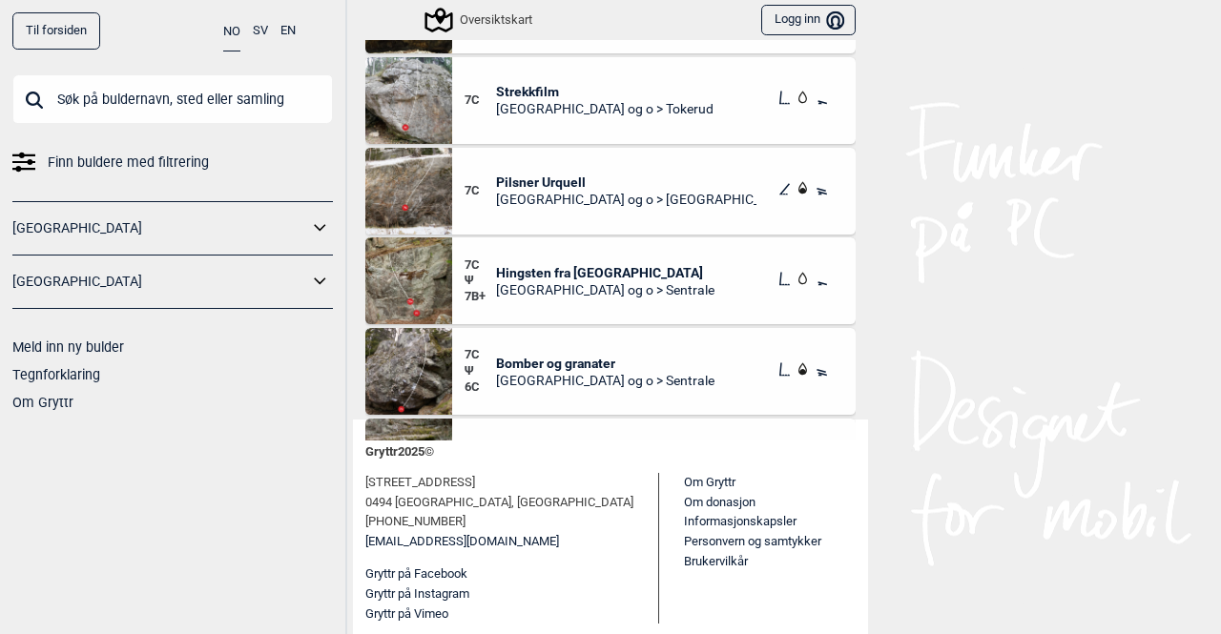
scroll to position [216, 0]
click at [544, 360] on span "Bomber og granater" at bounding box center [605, 361] width 218 height 17
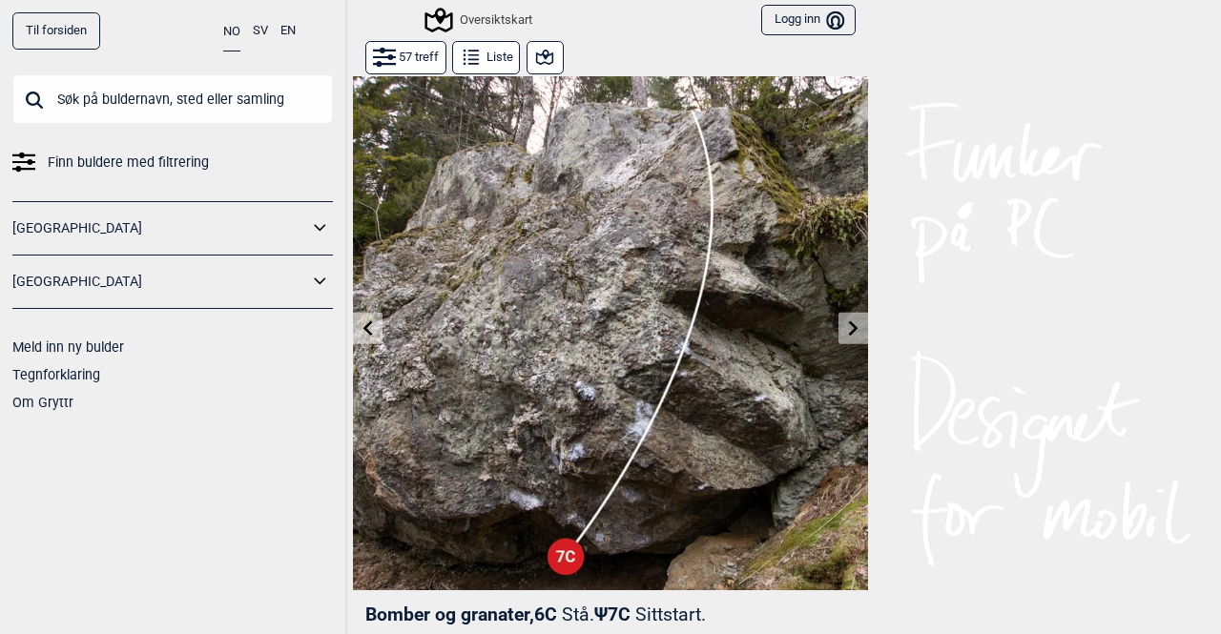
scroll to position [382, 0]
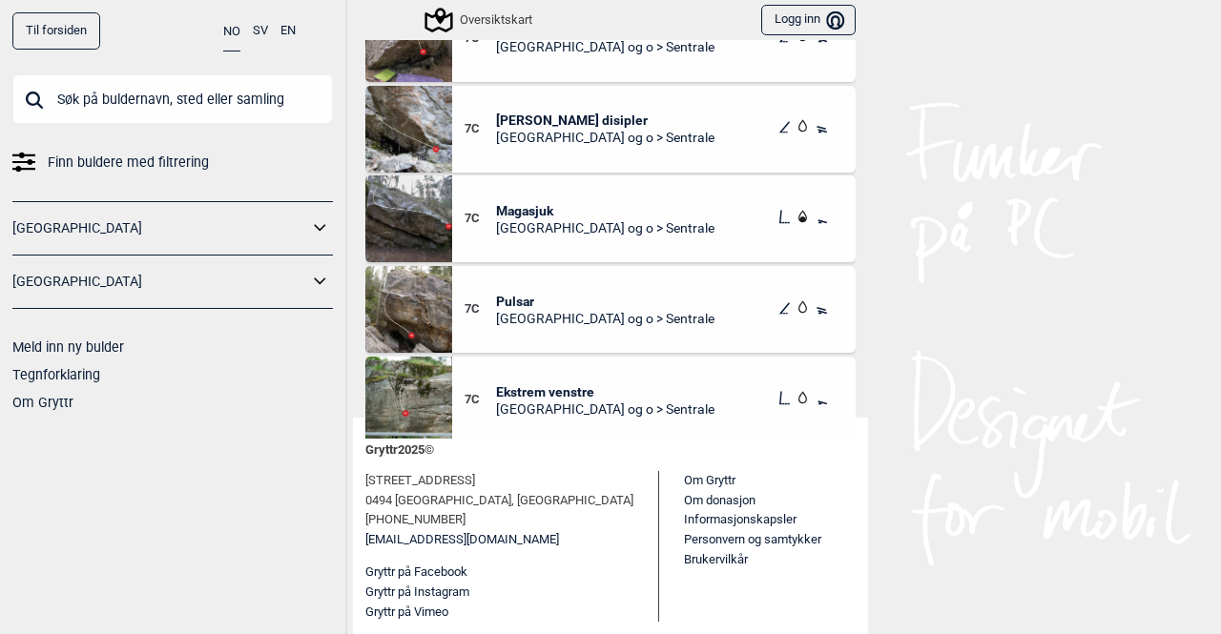
scroll to position [763, 0]
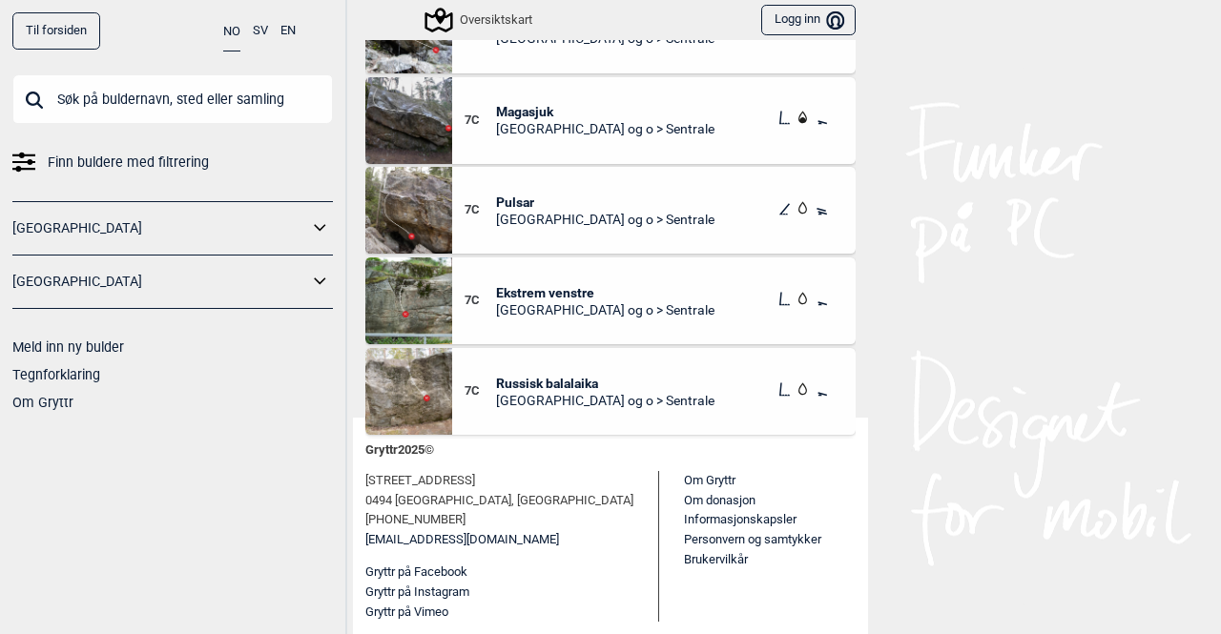
click at [509, 201] on span "Pulsar" at bounding box center [605, 202] width 218 height 17
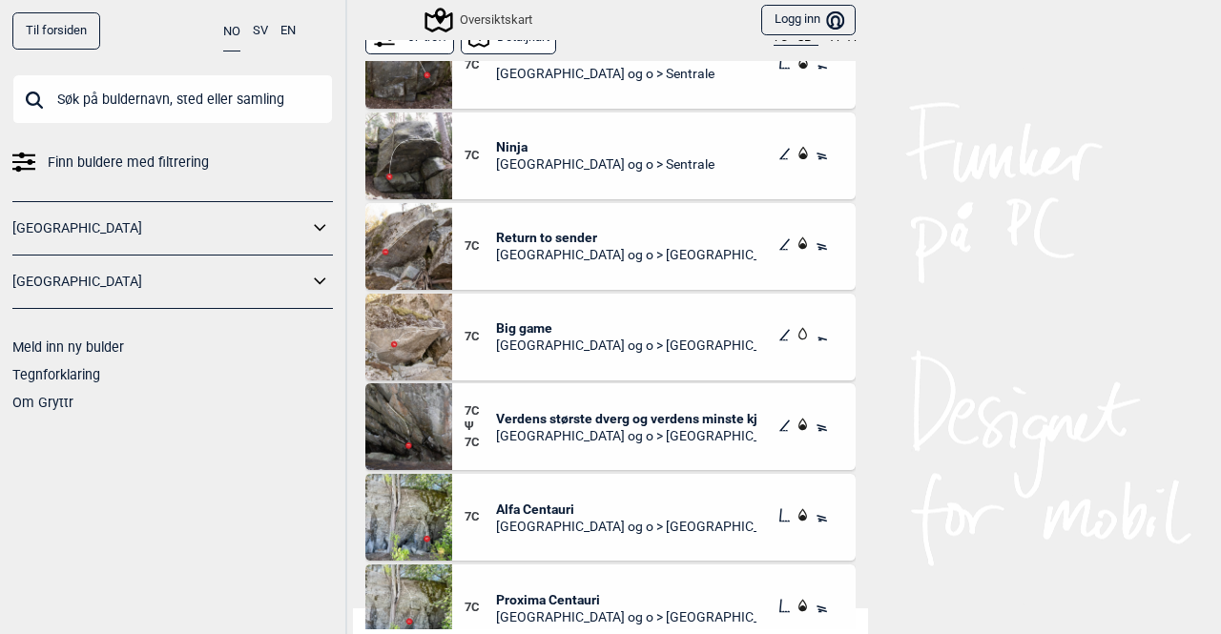
scroll to position [1622, 0]
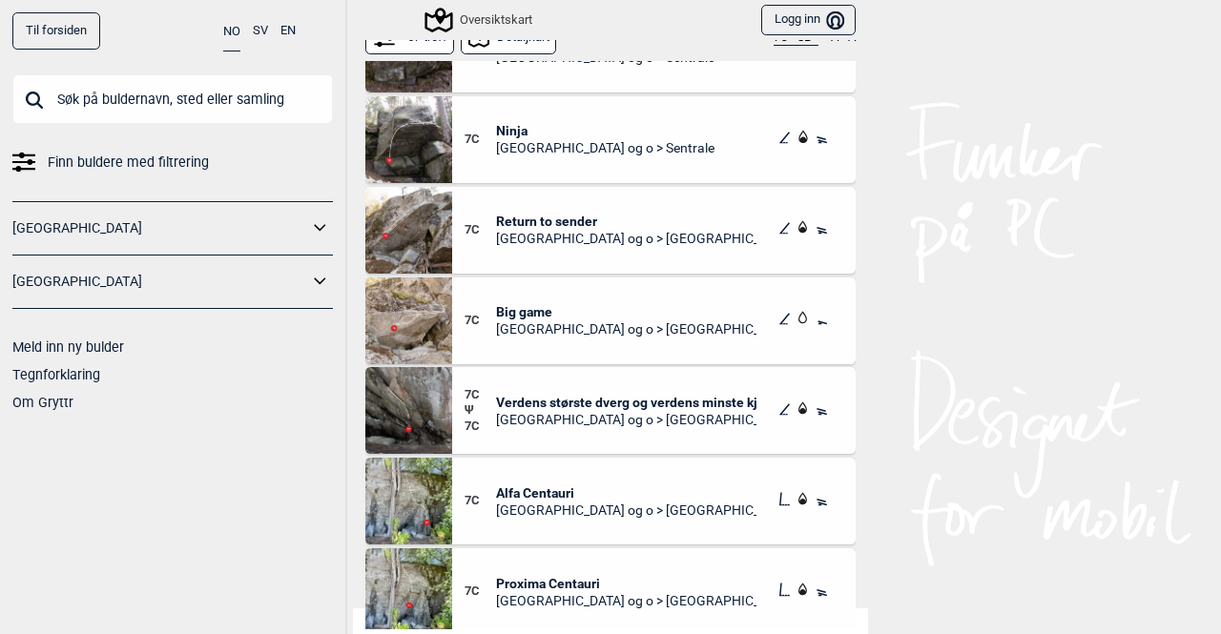
click at [579, 218] on span "Return to sender" at bounding box center [626, 221] width 261 height 17
